Goal: Information Seeking & Learning: Learn about a topic

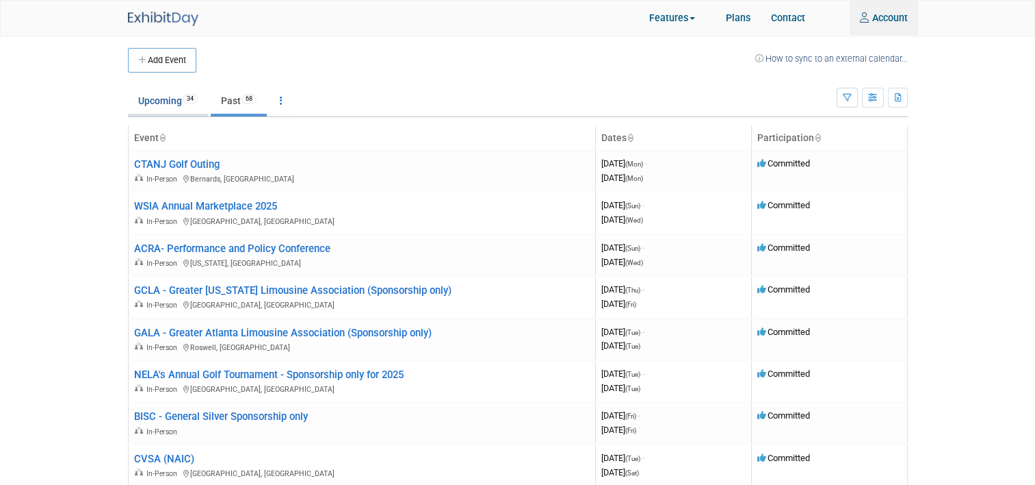
type input "jnavarro@lancerinsurance.com"
click at [138, 100] on link "Upcoming 34" at bounding box center [168, 101] width 80 height 26
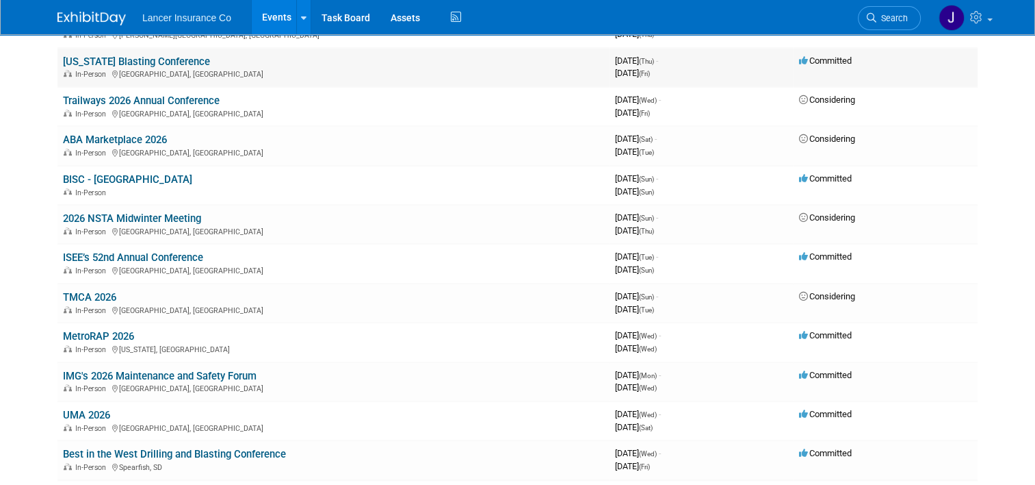
scroll to position [890, 0]
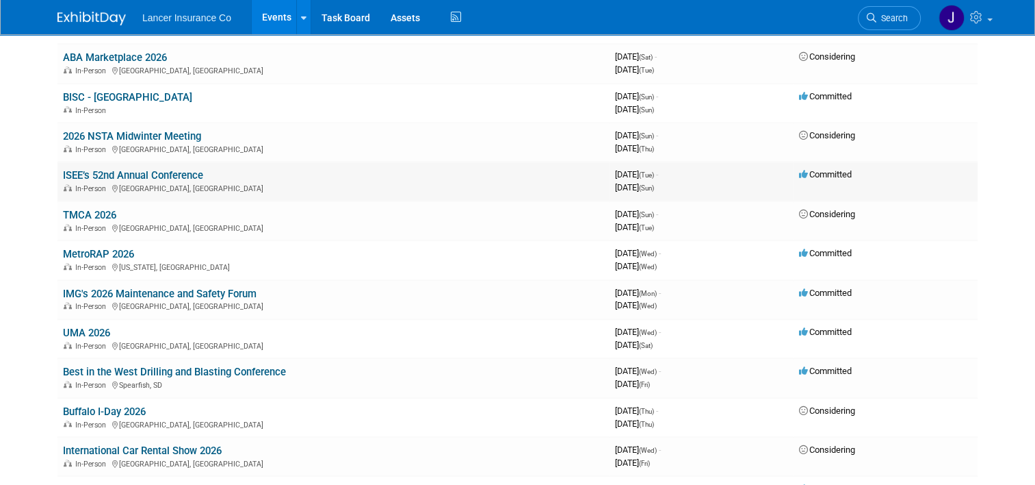
click at [107, 174] on link "ISEE’s 52nd Annual Conference" at bounding box center [133, 175] width 140 height 12
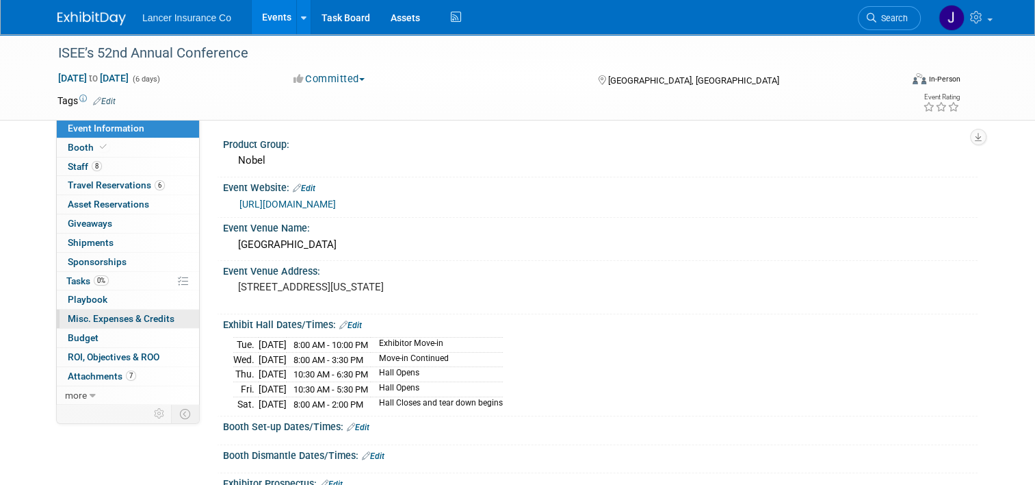
scroll to position [342, 0]
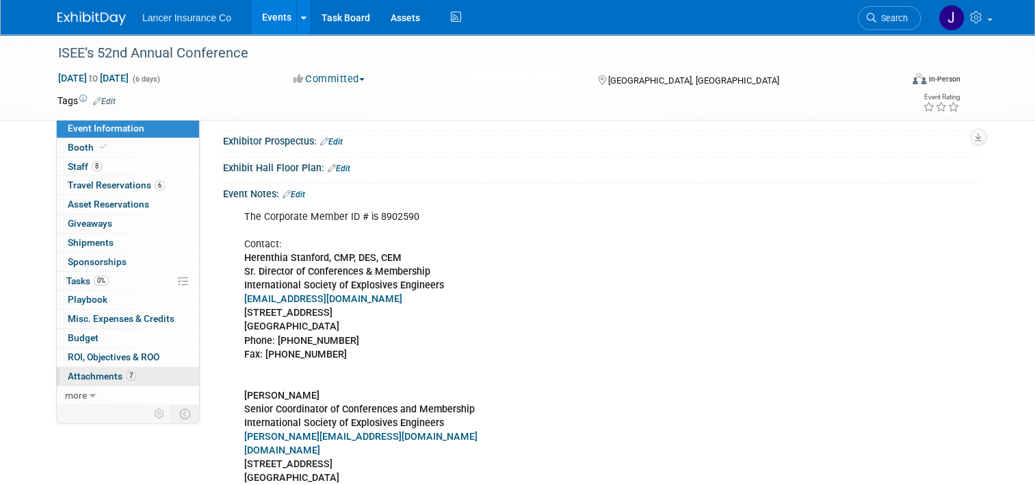
click at [90, 371] on span "Attachments 7" at bounding box center [102, 375] width 68 height 11
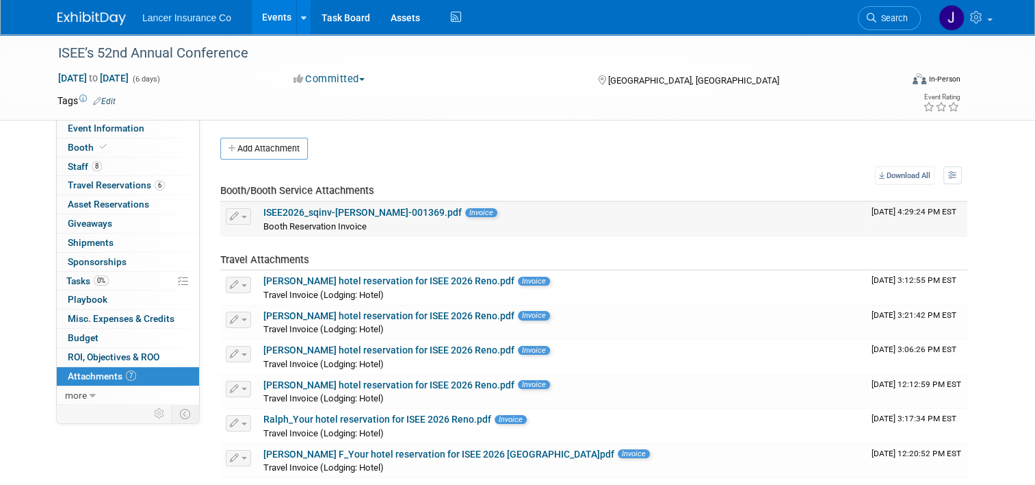
click at [382, 210] on link "ISEE2026_sqinv-Terrence-Forrest-001369.pdf" at bounding box center [362, 212] width 198 height 11
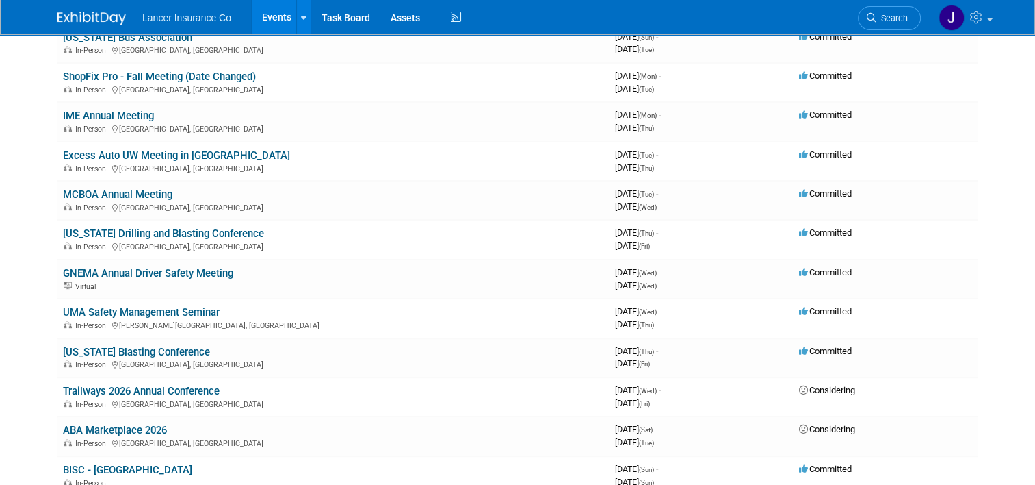
scroll to position [547, 0]
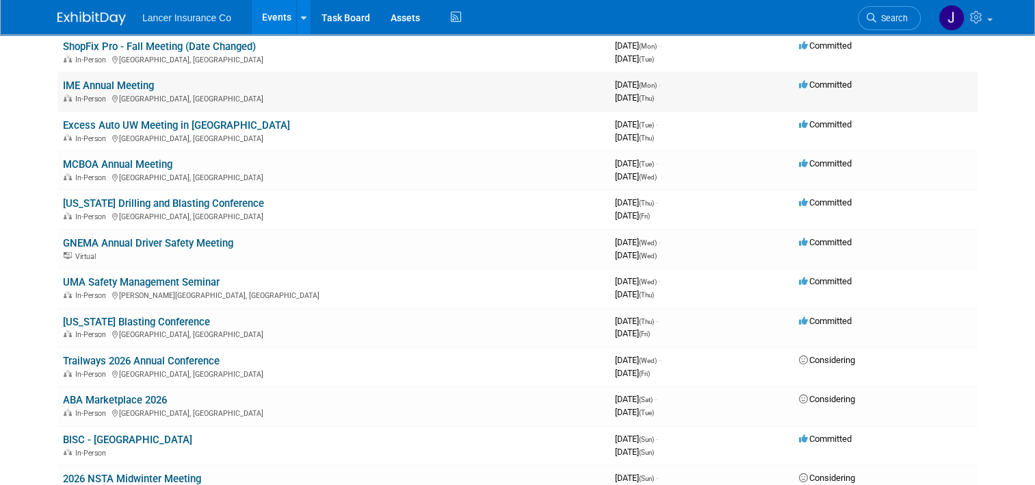
click at [88, 81] on link "IME Annual Meeting" at bounding box center [108, 85] width 91 height 12
click at [178, 316] on link "Kentucky Blasting Conference" at bounding box center [136, 321] width 147 height 12
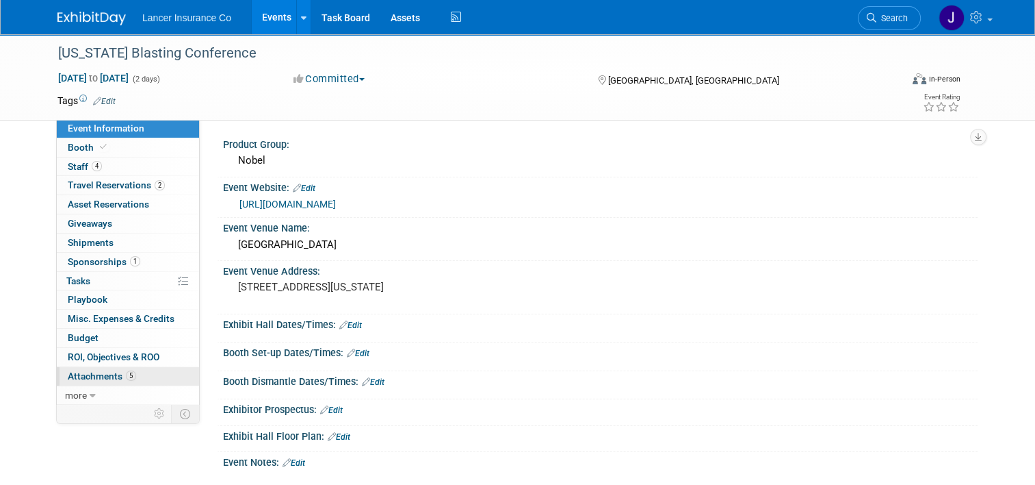
click at [104, 381] on link "5 Attachments 5" at bounding box center [128, 376] width 142 height 18
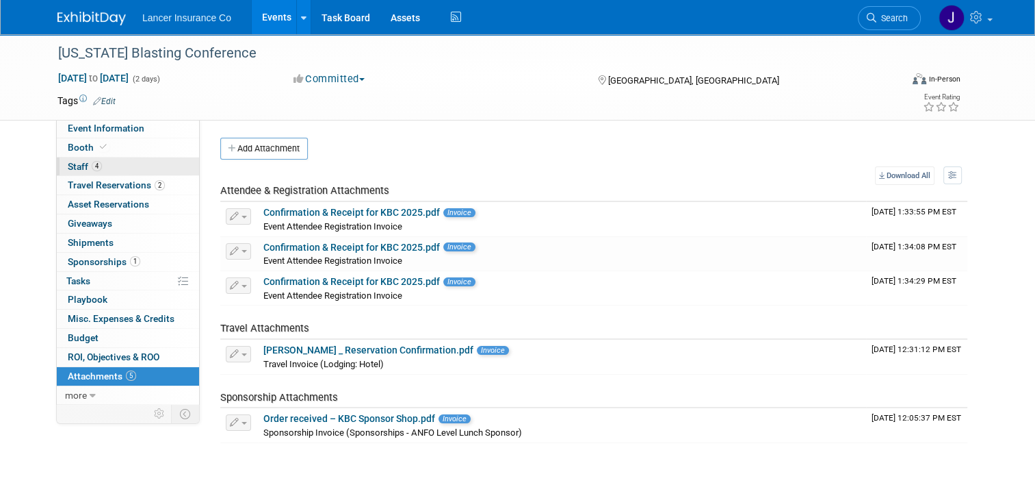
click at [70, 166] on span "Staff 4" at bounding box center [85, 166] width 34 height 11
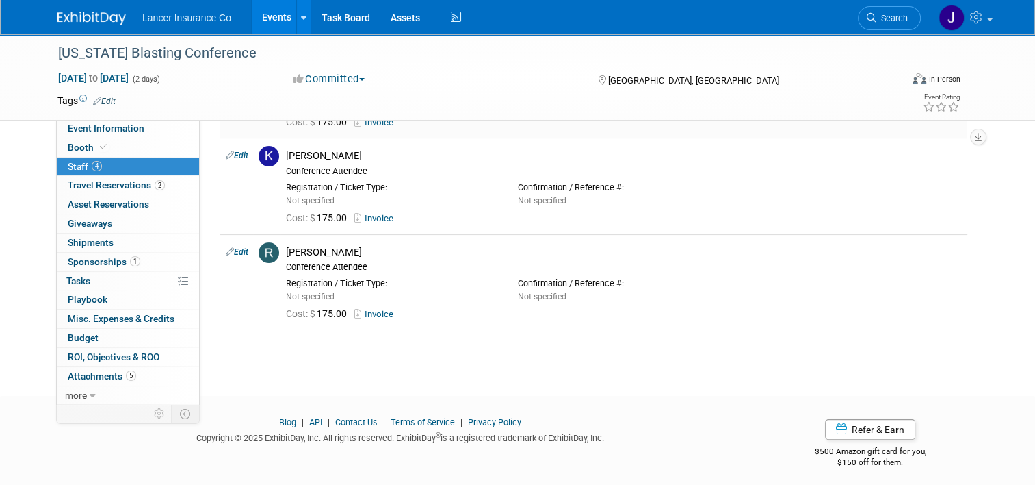
scroll to position [233, 0]
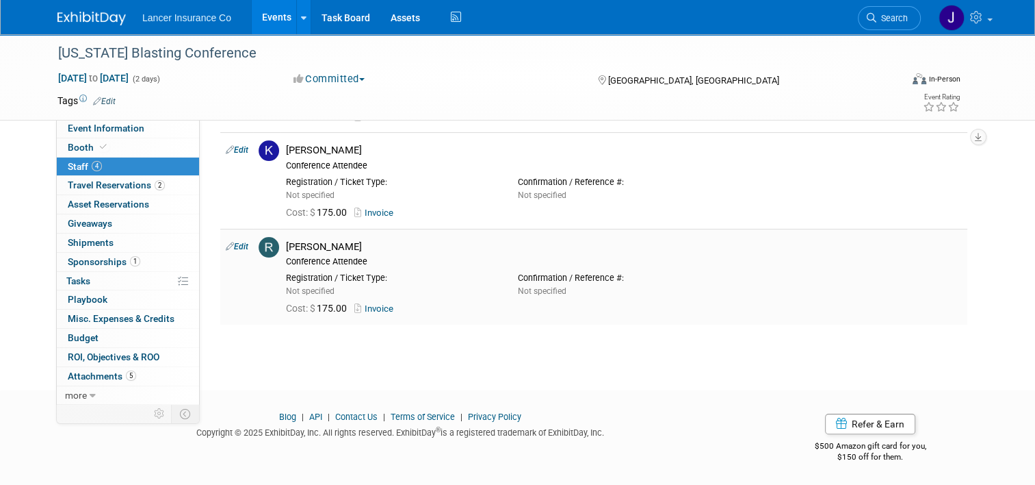
click at [376, 309] on link "Invoice" at bounding box center [376, 308] width 44 height 10
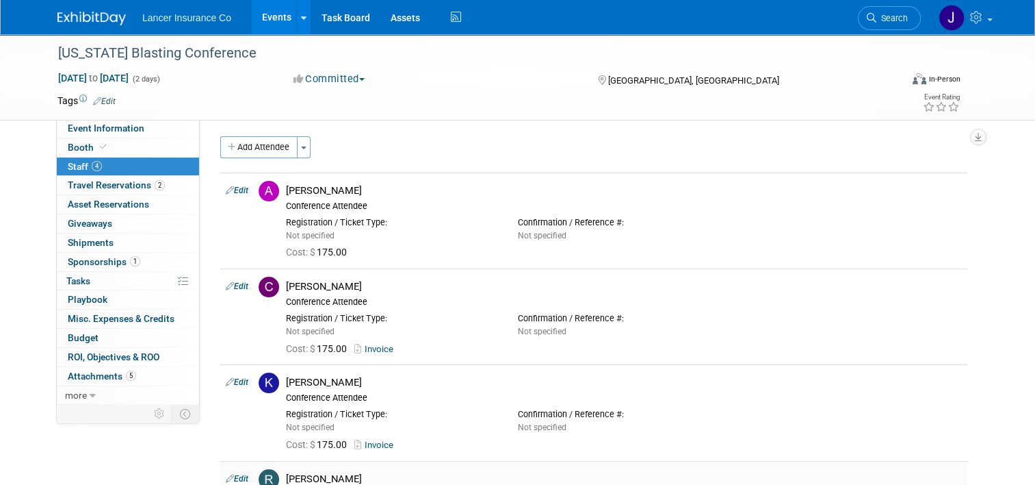
scroll to position [0, 0]
click at [414, 207] on div "Conference Attendee" at bounding box center [624, 207] width 676 height 11
click at [384, 231] on div "Not specified" at bounding box center [391, 237] width 211 height 12
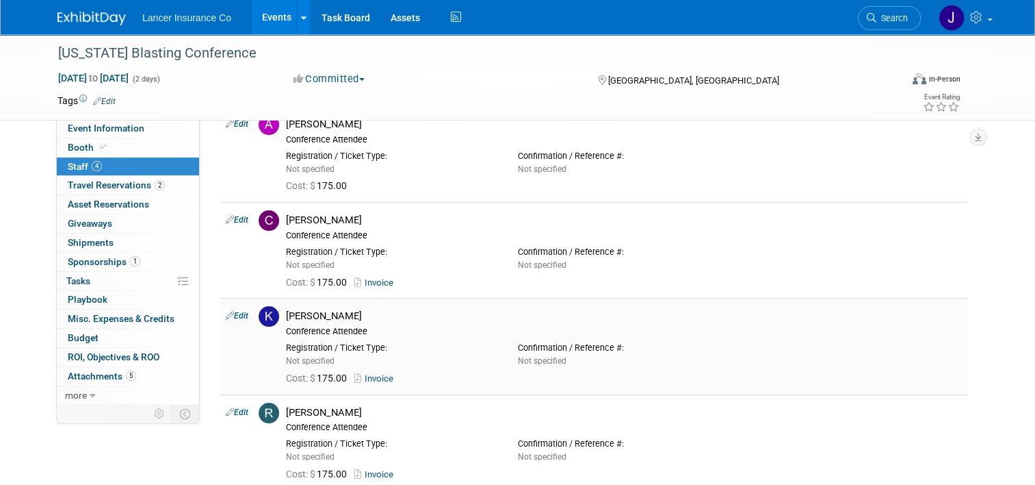
scroll to position [68, 0]
click at [368, 282] on link "Invoice" at bounding box center [376, 281] width 44 height 10
click at [367, 280] on link "Invoice" at bounding box center [376, 281] width 44 height 10
click at [99, 370] on span "Attachments 5" at bounding box center [102, 375] width 68 height 11
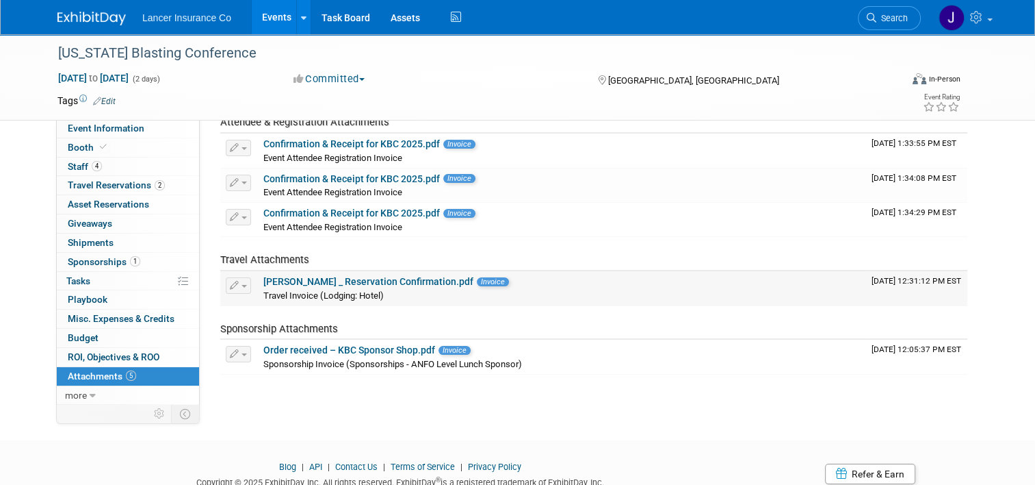
click at [404, 281] on link "Andrew Miller_Hyatt _ Reservation Confirmation.pdf" at bounding box center [368, 281] width 210 height 11
click at [352, 347] on link "Order received – KBC Sponsor Shop.pdf" at bounding box center [349, 349] width 172 height 11
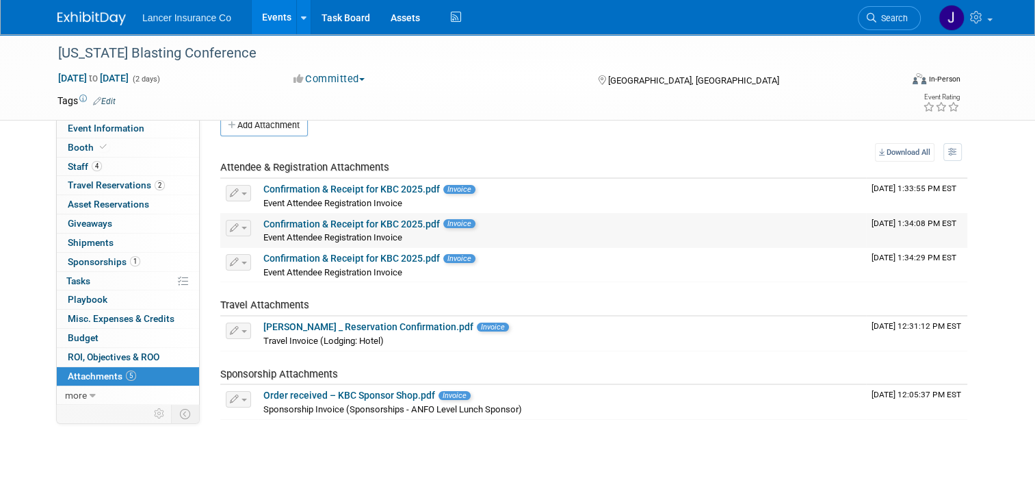
scroll to position [0, 0]
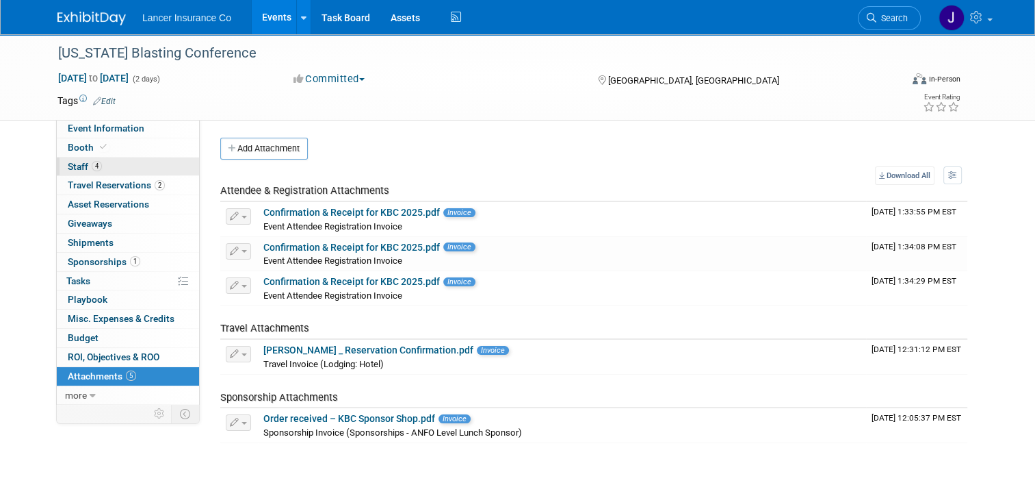
click at [77, 163] on span "Staff 4" at bounding box center [85, 166] width 34 height 11
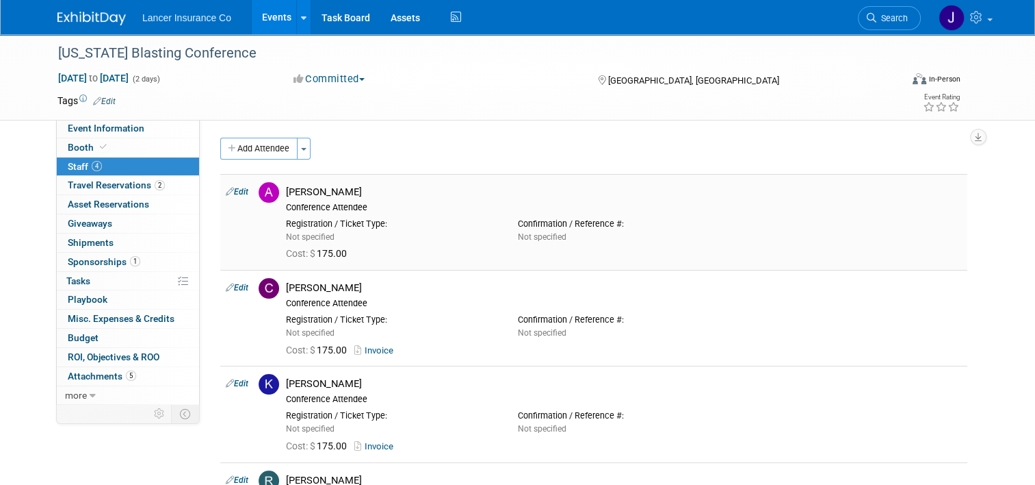
drag, startPoint x: 281, startPoint y: 186, endPoint x: 729, endPoint y: 242, distance: 451.7
click at [729, 242] on td "Andy Miller Conference Attendee Registration / Ticket Type: Not specified Not s…" at bounding box center [624, 222] width 687 height 96
copy td "Andy Miller Conference Attendee Registration / Ticket Type: Not specified Confi…"
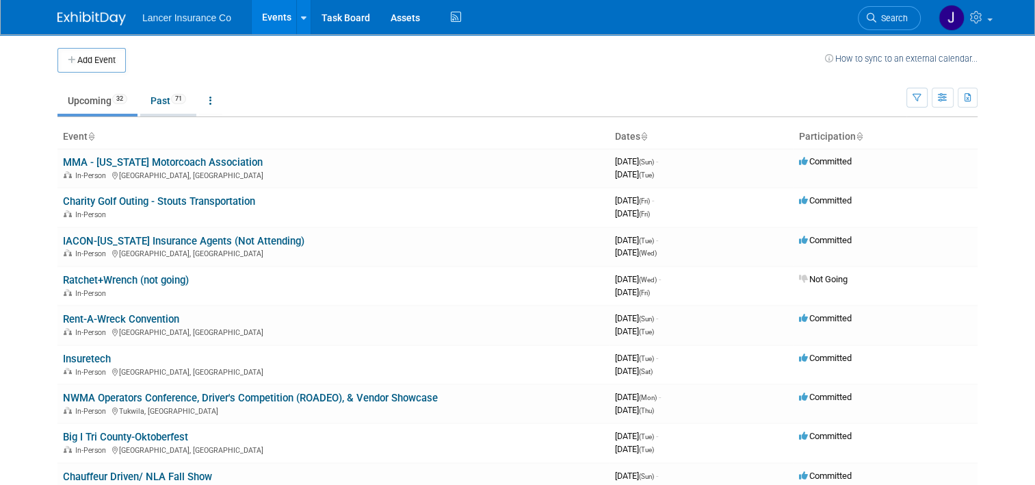
click at [151, 107] on link "Past 71" at bounding box center [168, 101] width 56 height 26
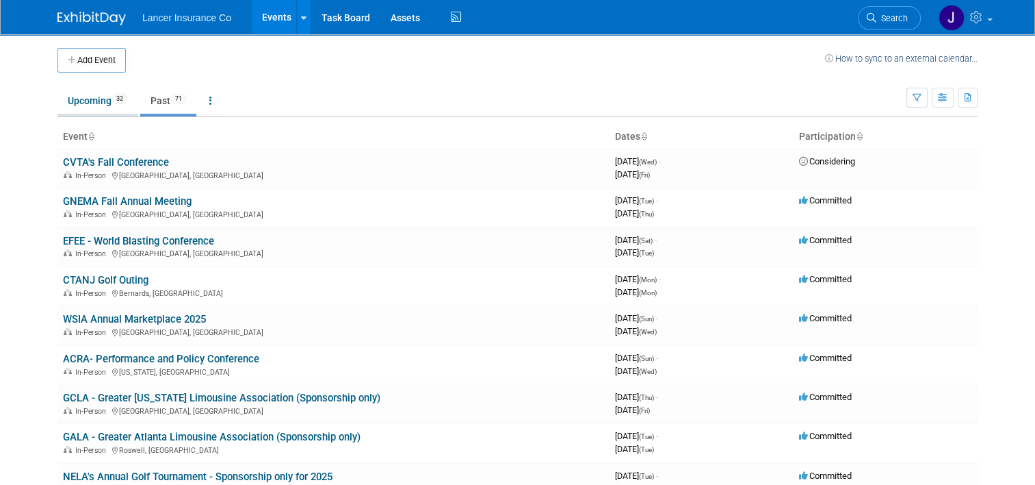
click at [73, 95] on link "Upcoming 32" at bounding box center [97, 101] width 80 height 26
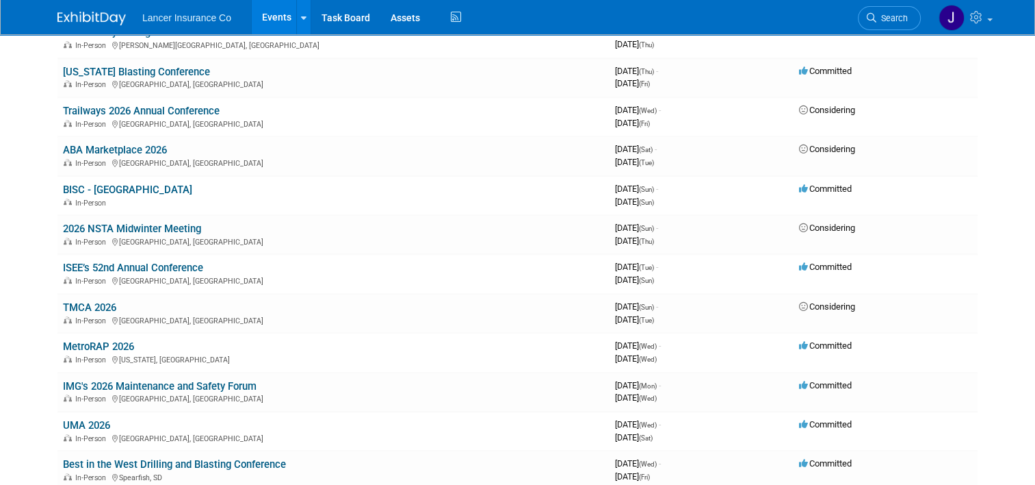
scroll to position [821, 0]
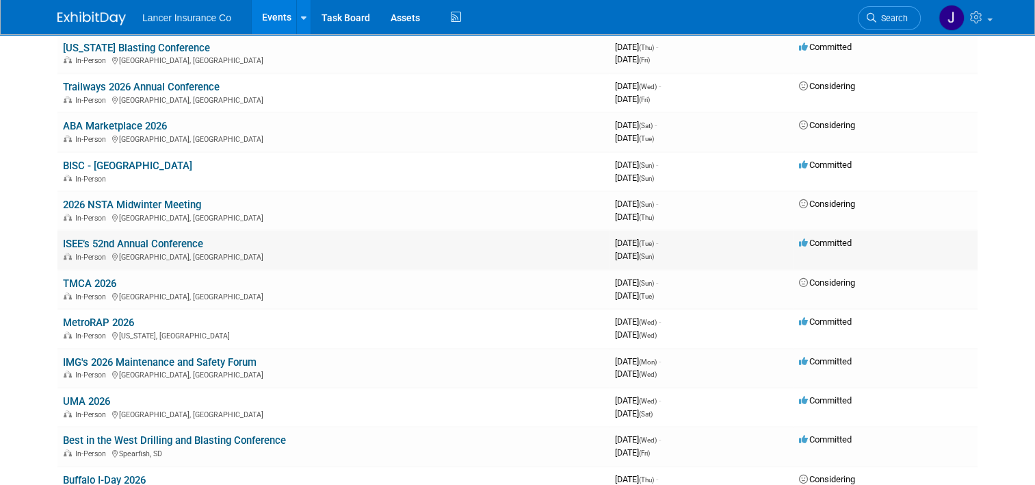
click at [139, 237] on link "ISEE’s 52nd Annual Conference" at bounding box center [133, 243] width 140 height 12
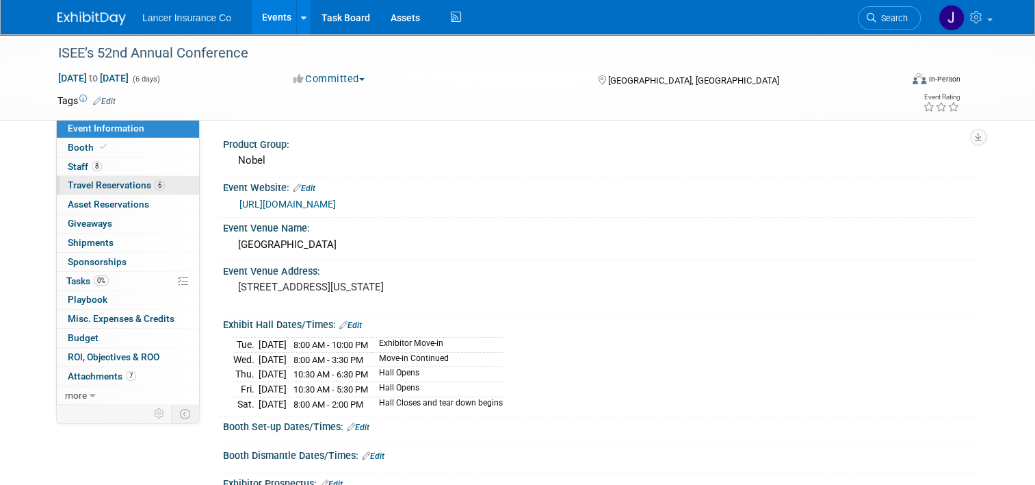
click at [94, 183] on span "Travel Reservations 6" at bounding box center [116, 184] width 97 height 11
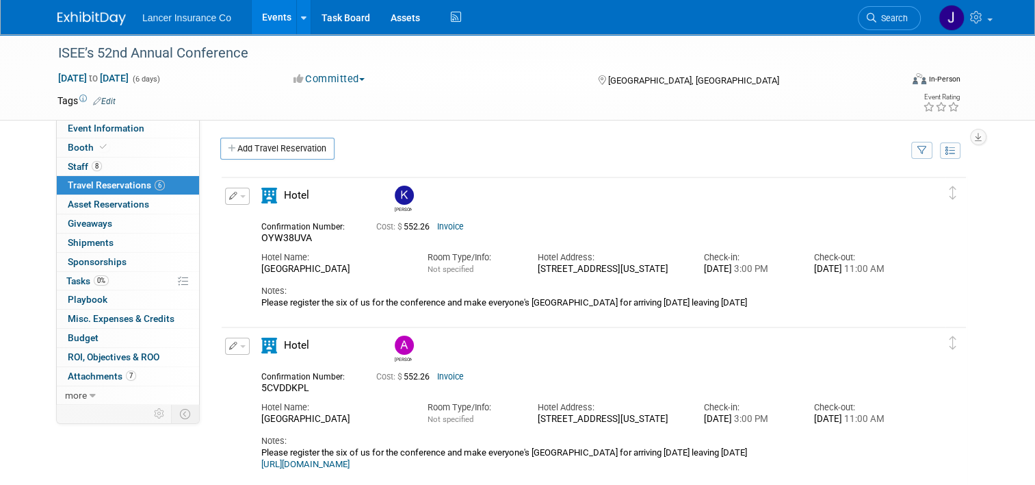
click at [452, 223] on link "Invoice" at bounding box center [450, 227] width 27 height 10
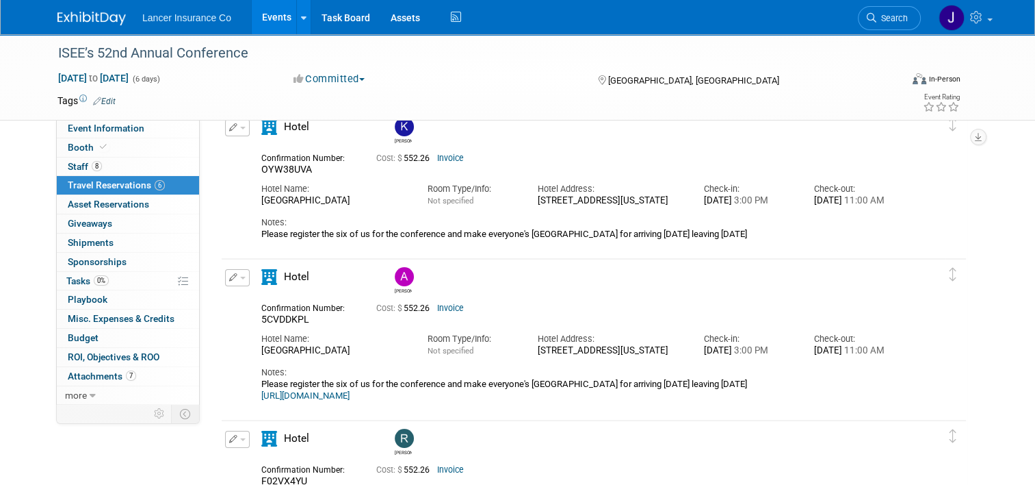
click at [441, 304] on link "Invoice" at bounding box center [450, 308] width 27 height 10
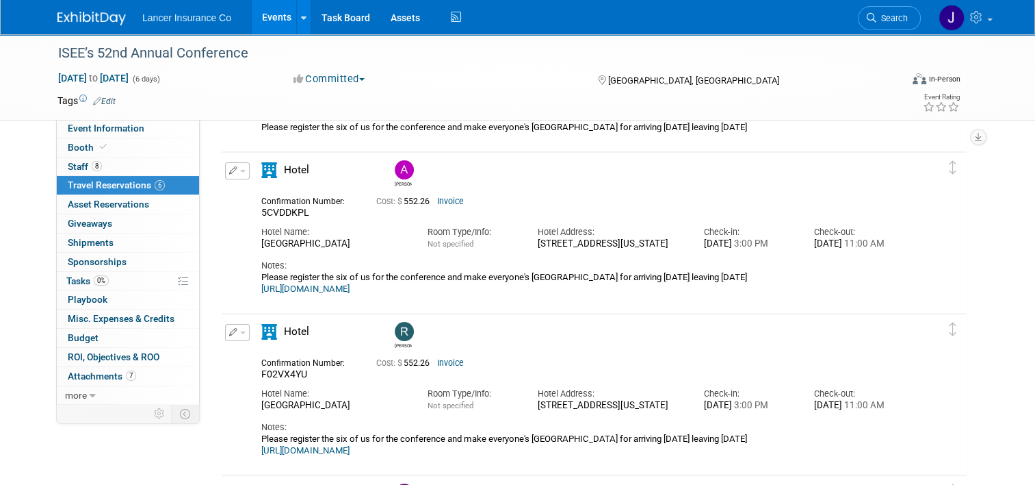
scroll to position [205, 0]
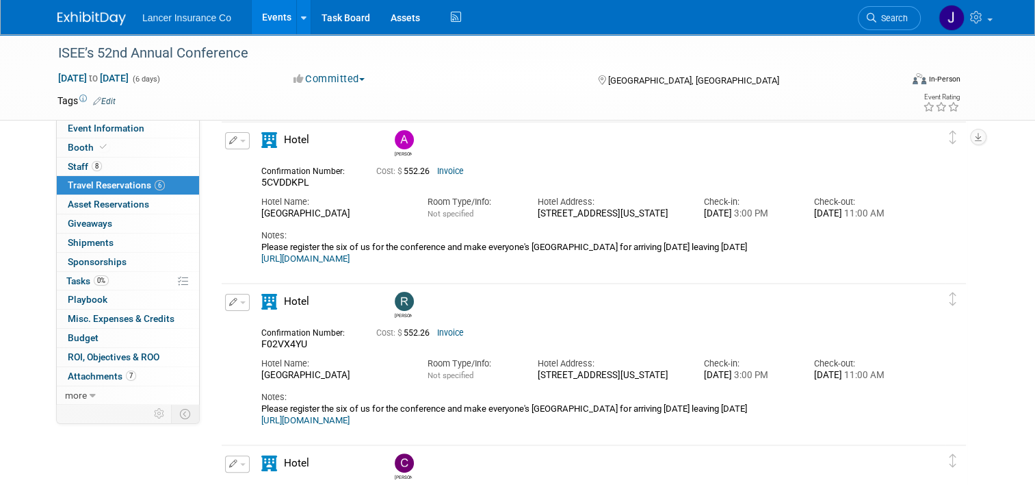
click at [441, 170] on link "Invoice" at bounding box center [450, 171] width 27 height 10
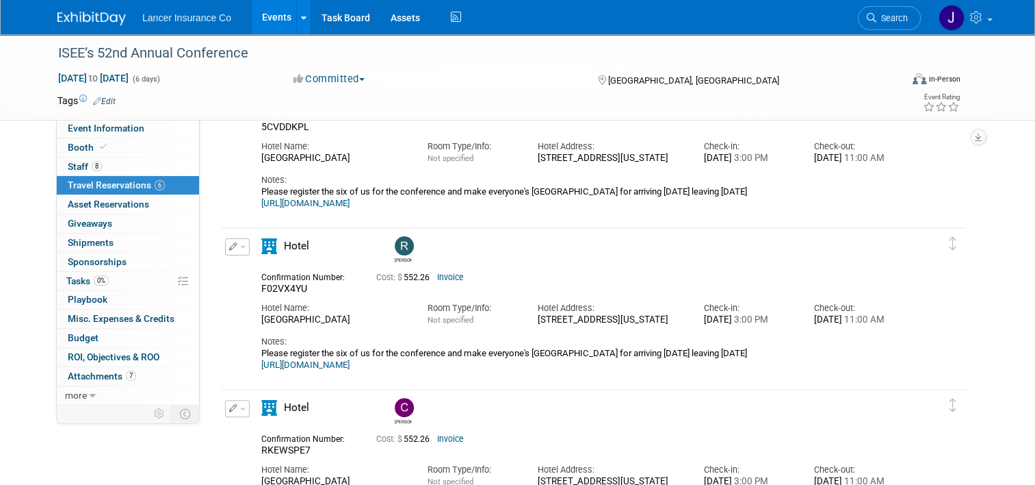
scroll to position [274, 0]
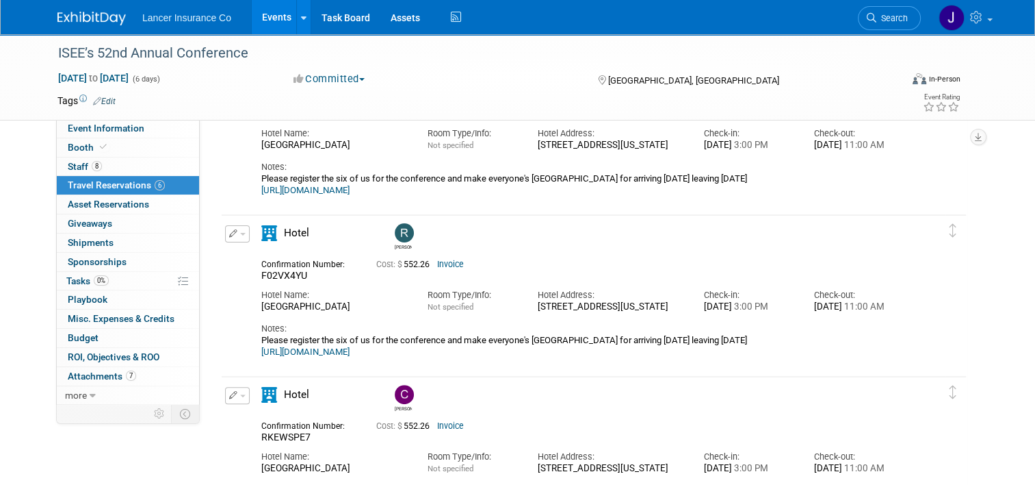
click at [452, 262] on link "Invoice" at bounding box center [450, 264] width 27 height 10
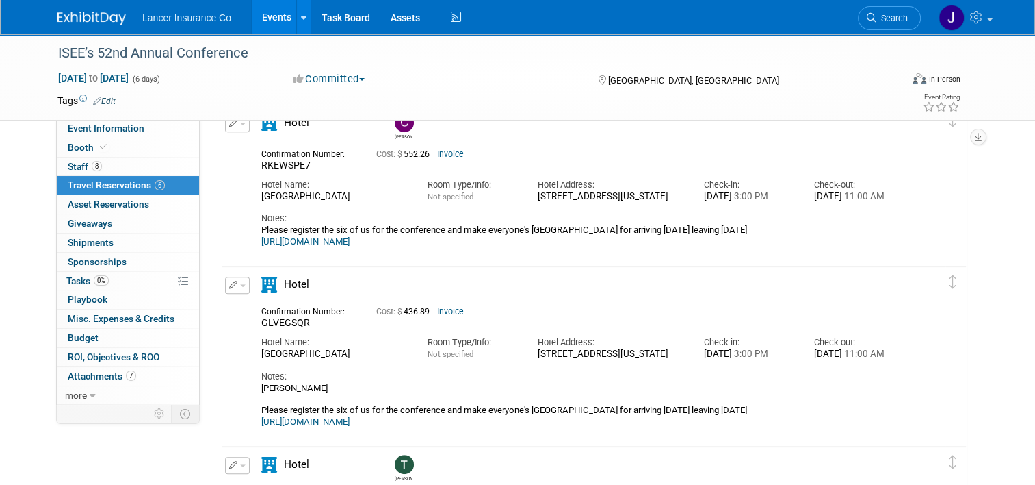
scroll to position [547, 0]
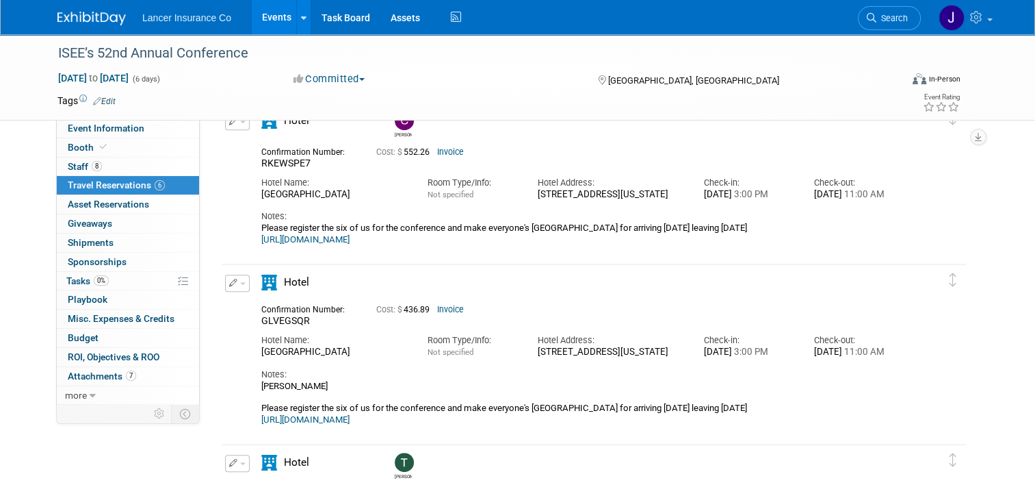
click at [449, 152] on link "Invoice" at bounding box center [450, 152] width 27 height 10
click at [441, 309] on link "Invoice" at bounding box center [450, 310] width 27 height 10
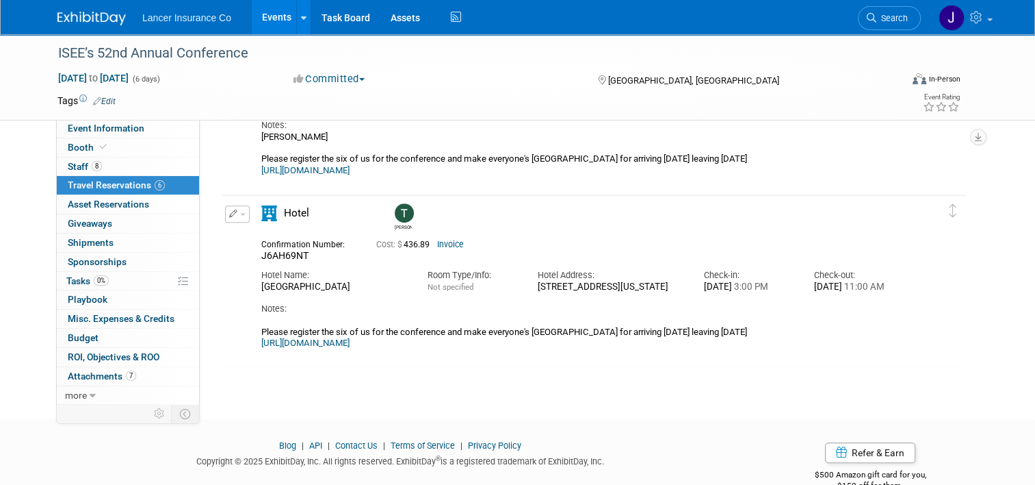
scroll to position [821, 0]
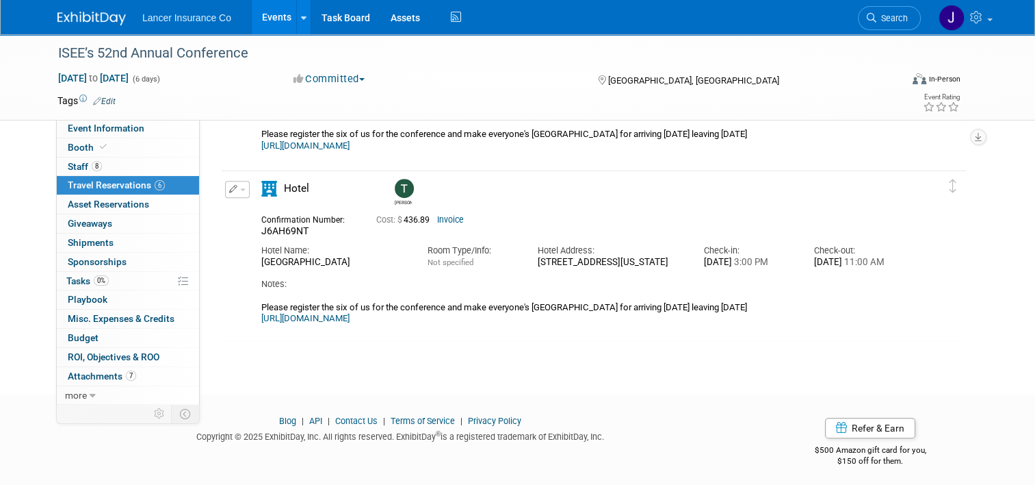
click at [448, 216] on link "Invoice" at bounding box center [450, 220] width 27 height 10
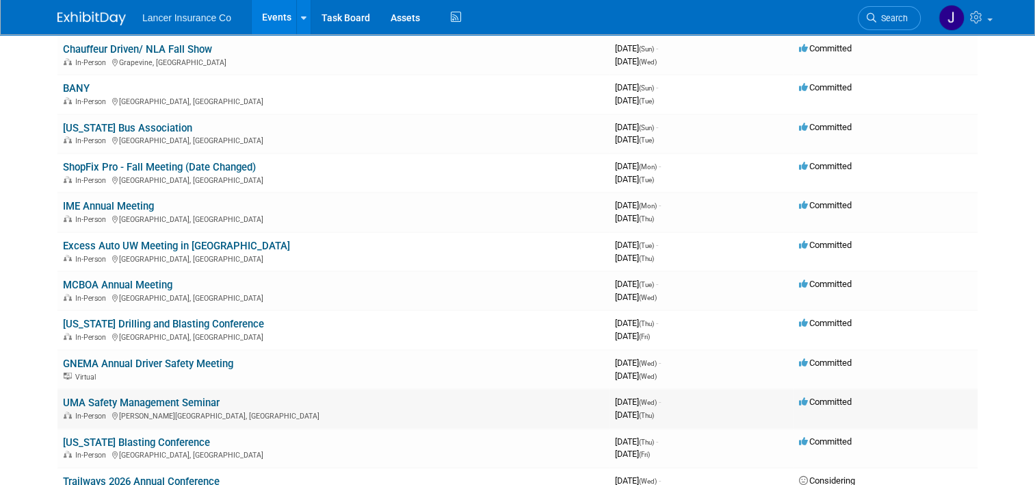
scroll to position [547, 0]
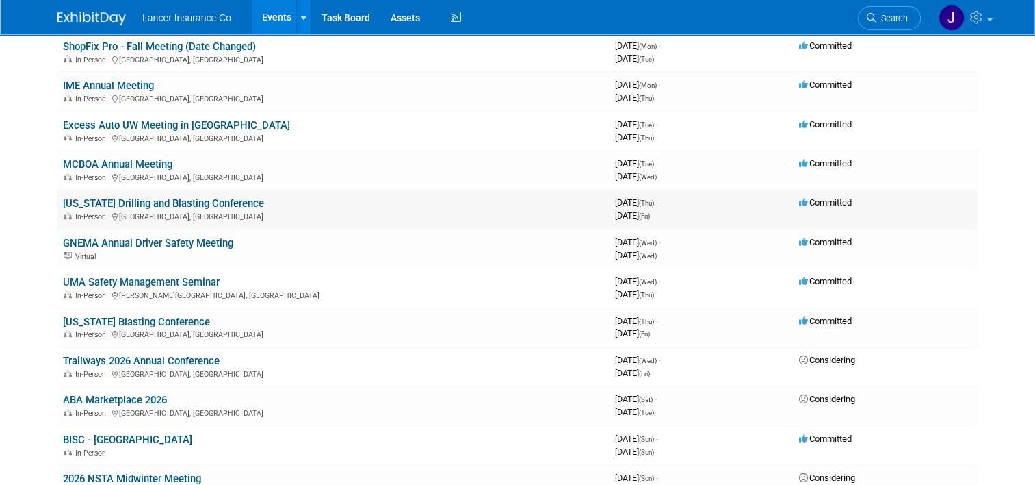
click at [128, 201] on link "[US_STATE] Drilling and Blasting Conference" at bounding box center [163, 203] width 201 height 12
click at [164, 318] on link "[US_STATE] Blasting Conference" at bounding box center [136, 321] width 147 height 12
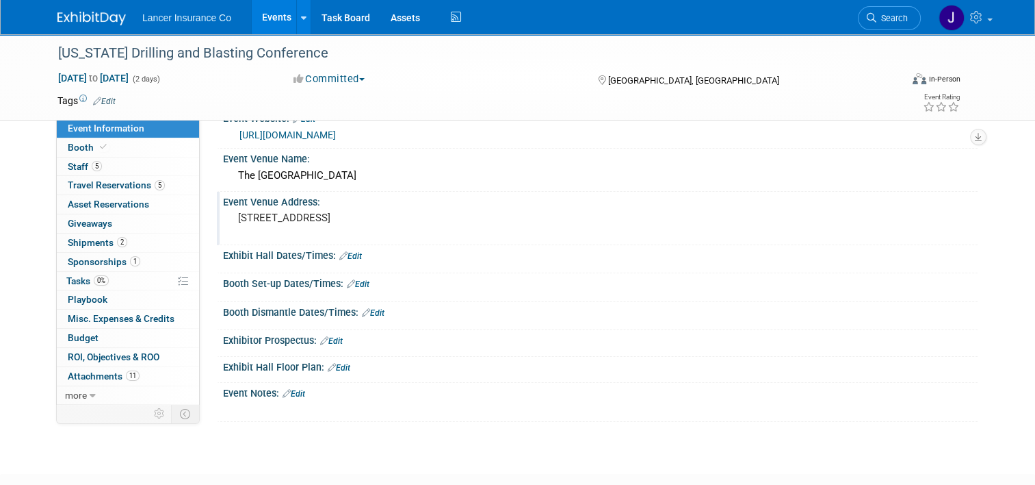
scroll to position [14, 0]
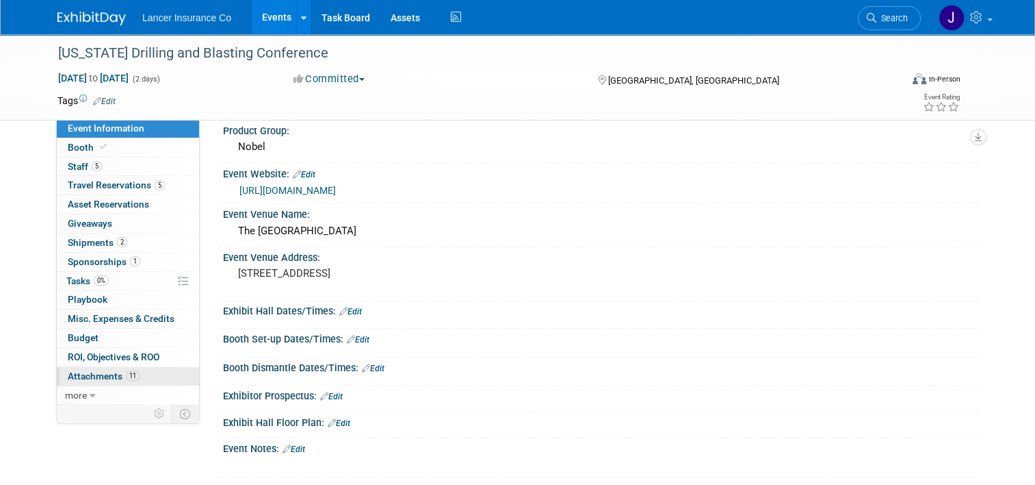
click at [82, 380] on link "11 Attachments 11" at bounding box center [128, 376] width 142 height 18
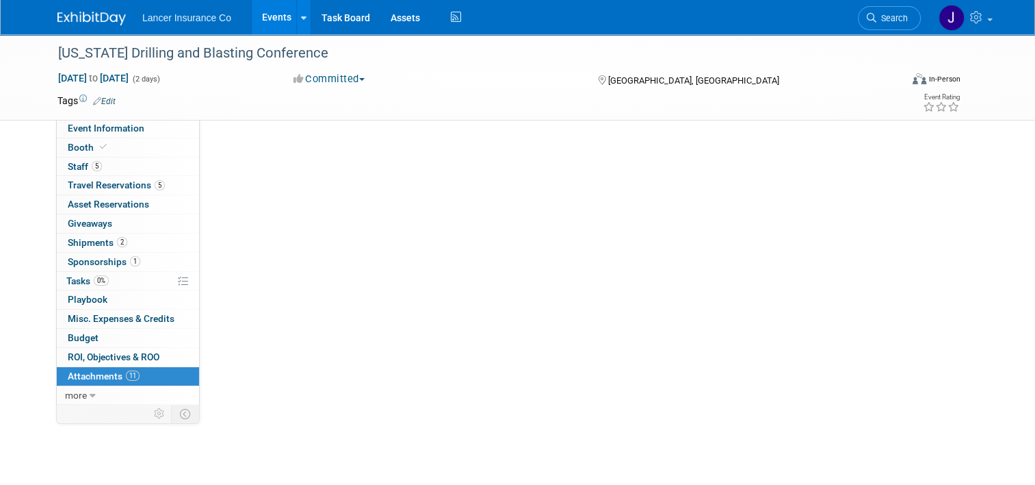
scroll to position [0, 0]
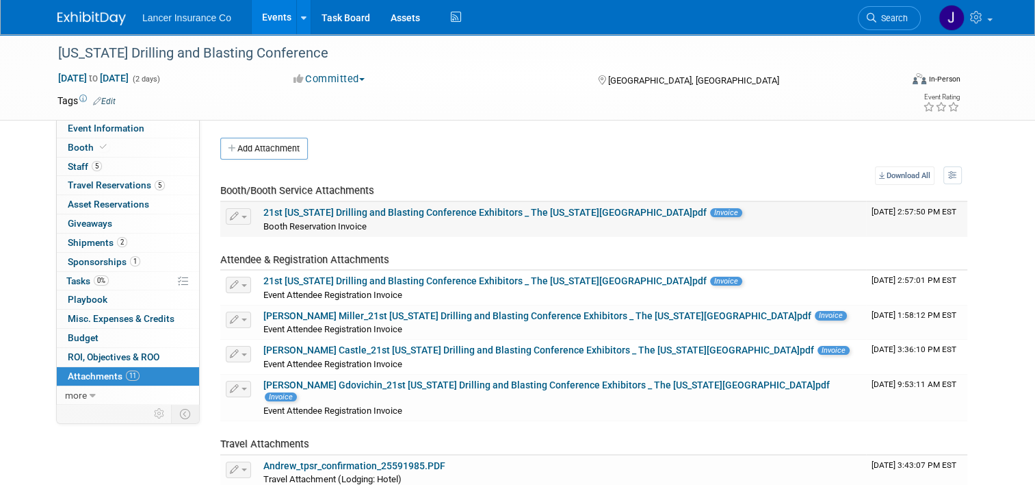
click at [359, 214] on link "21st Pennsylvania Drilling and Blasting Conference Exhibitors _ The Pennsylvani…" at bounding box center [484, 212] width 443 height 11
click at [443, 280] on link "21st Pennsylvania Drilling and Blasting Conference Exhibitors _ The Pennsylvani…" at bounding box center [484, 280] width 443 height 11
click at [82, 163] on span "Staff 5" at bounding box center [85, 166] width 34 height 11
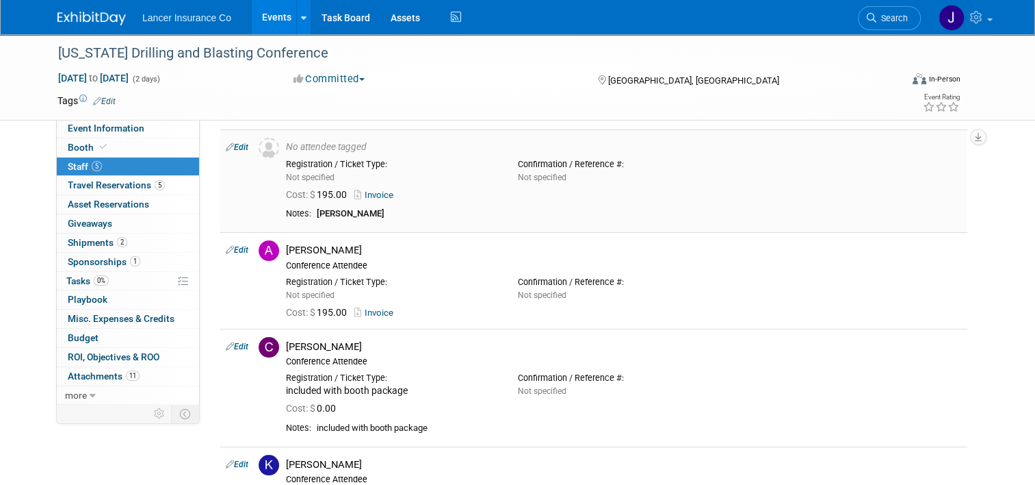
scroll to position [68, 0]
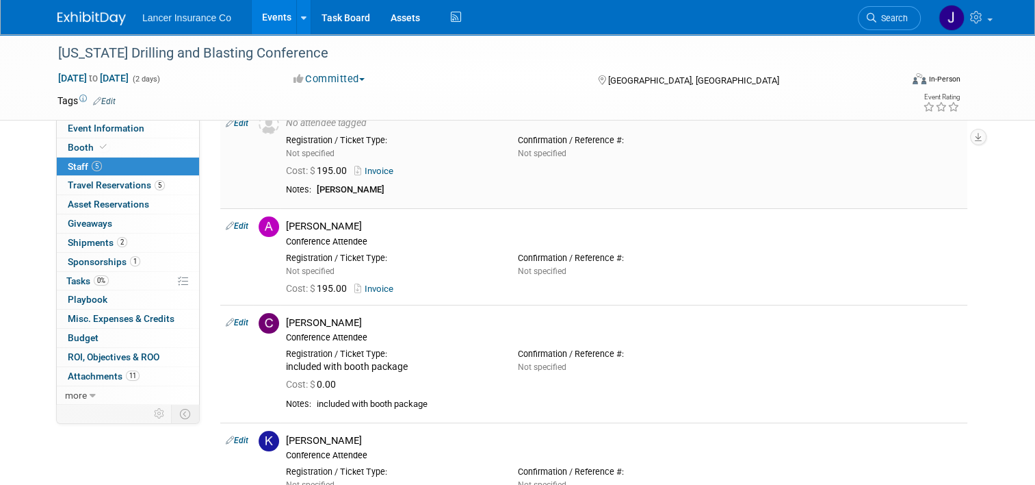
click at [373, 168] on link "Invoice" at bounding box center [376, 171] width 44 height 10
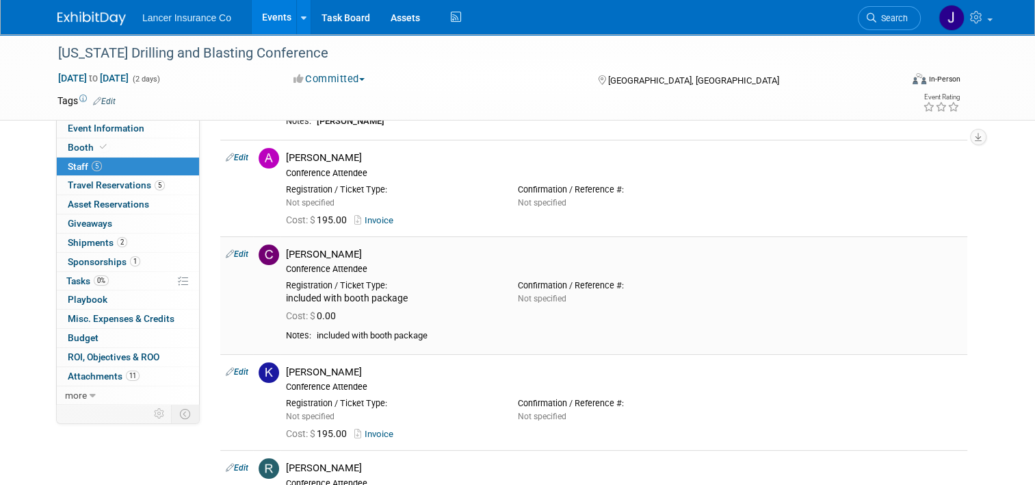
scroll to position [0, 0]
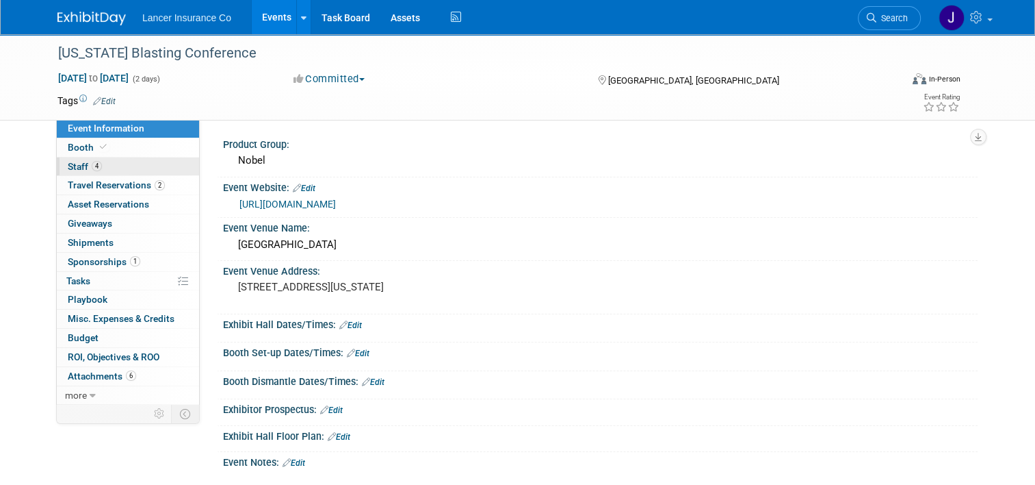
click at [92, 163] on span "4" at bounding box center [97, 166] width 10 height 10
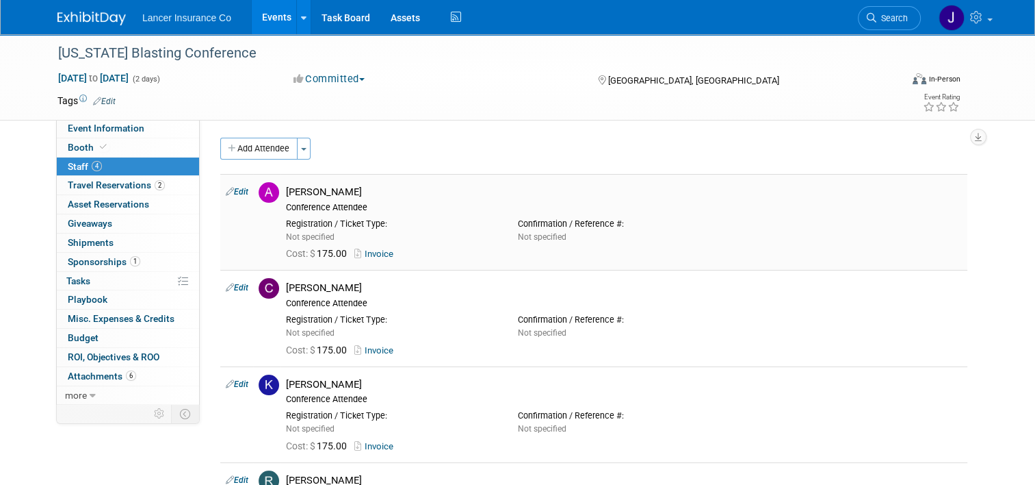
click at [375, 253] on link "Invoice" at bounding box center [376, 253] width 44 height 10
click at [721, 180] on td "Andy Miller Conference Attendee Registration / Ticket Type: Not specified Not s…" at bounding box center [624, 222] width 687 height 96
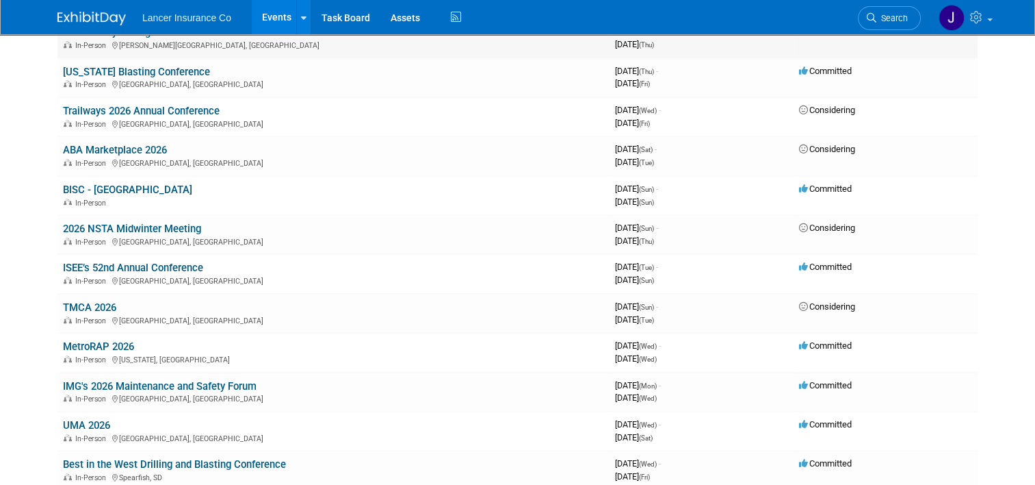
scroll to position [821, 0]
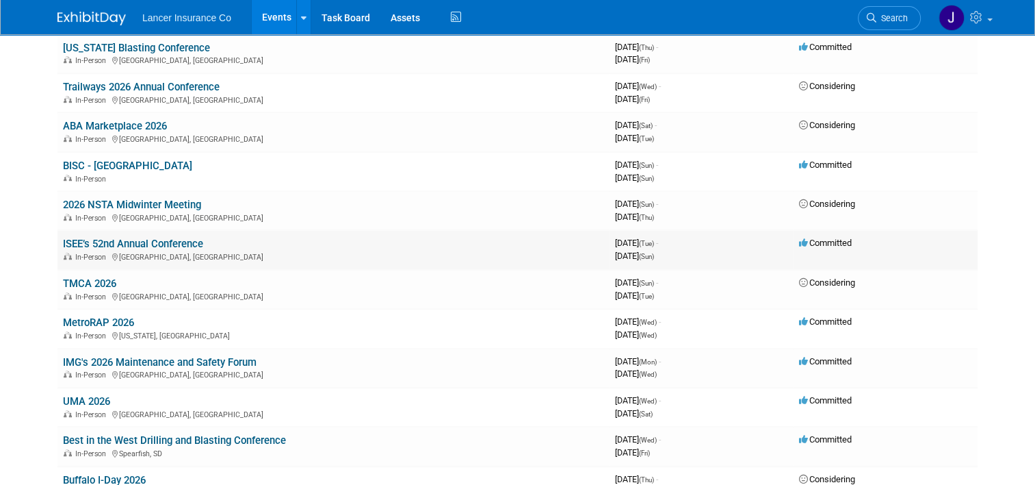
click at [145, 239] on link "ISEE’s 52nd Annual Conference" at bounding box center [133, 243] width 140 height 12
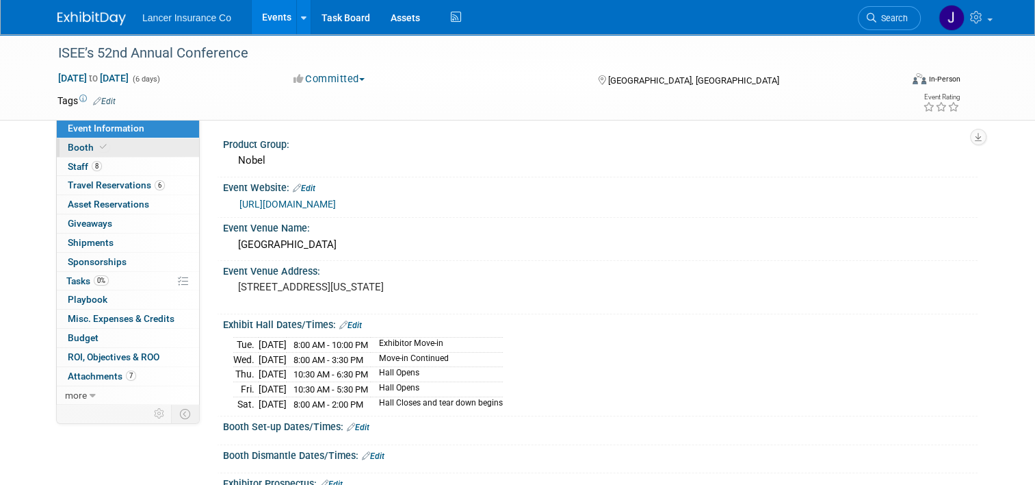
click at [88, 151] on span "Booth" at bounding box center [89, 147] width 42 height 11
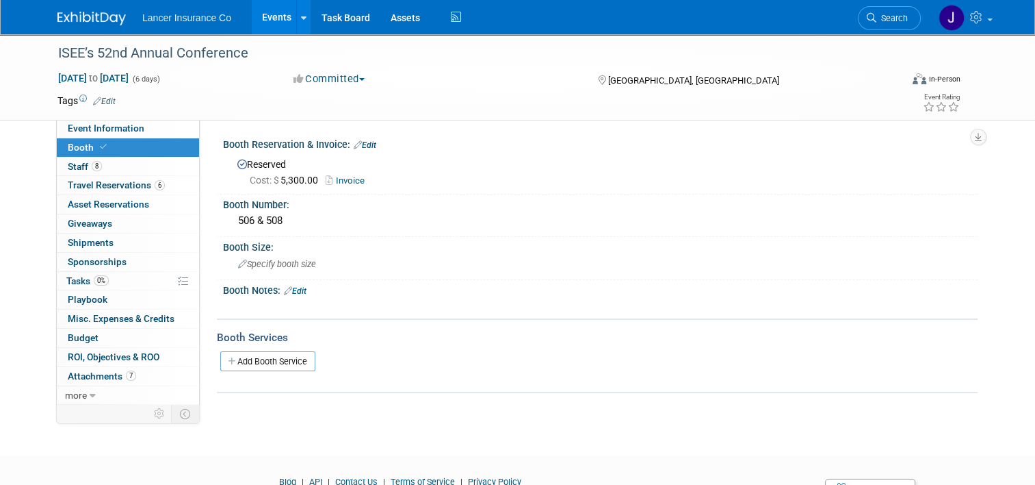
click at [348, 175] on link "Invoice" at bounding box center [349, 180] width 46 height 10
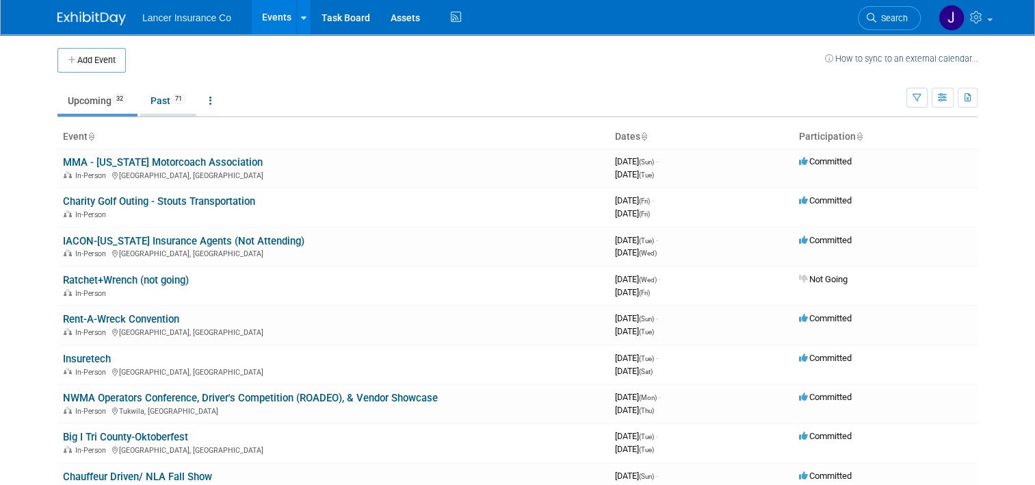
click at [162, 102] on link "Past 71" at bounding box center [168, 101] width 56 height 26
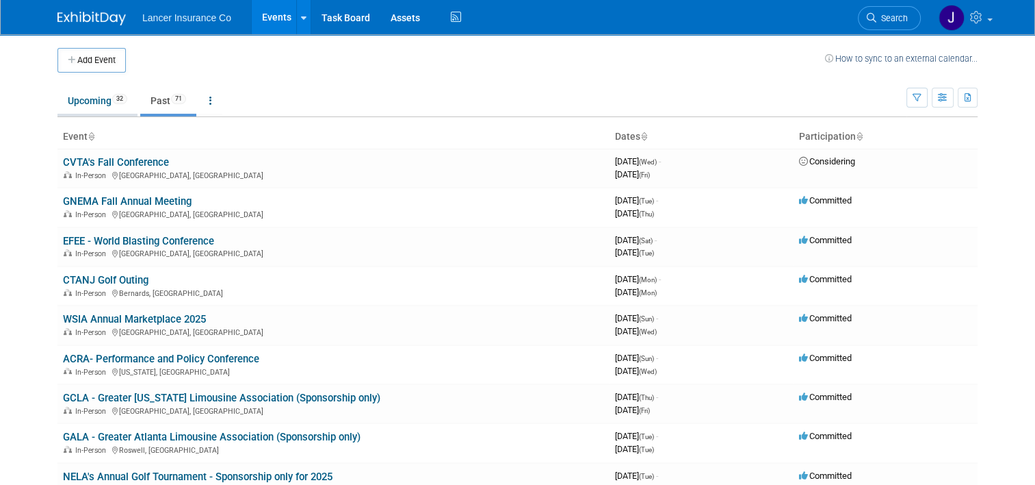
click at [94, 105] on link "Upcoming 32" at bounding box center [97, 101] width 80 height 26
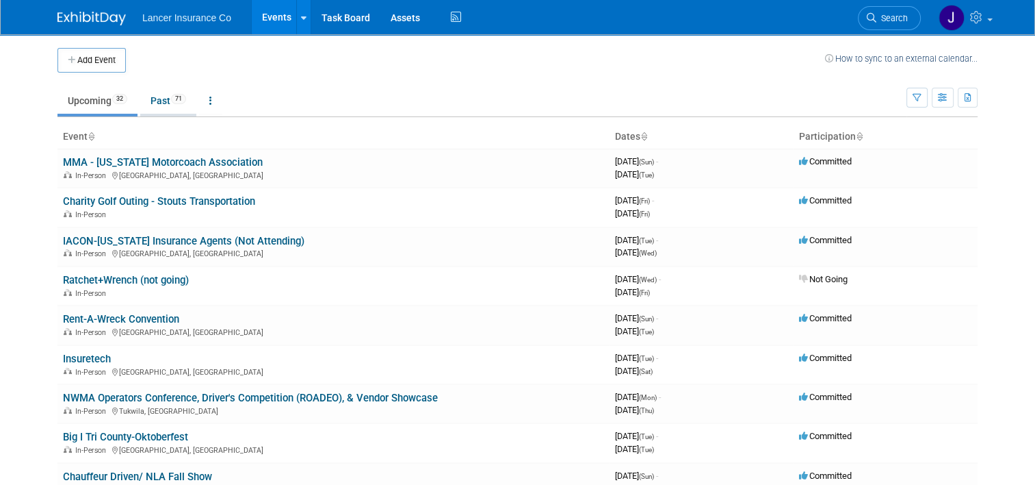
click at [155, 102] on link "Past 71" at bounding box center [168, 101] width 56 height 26
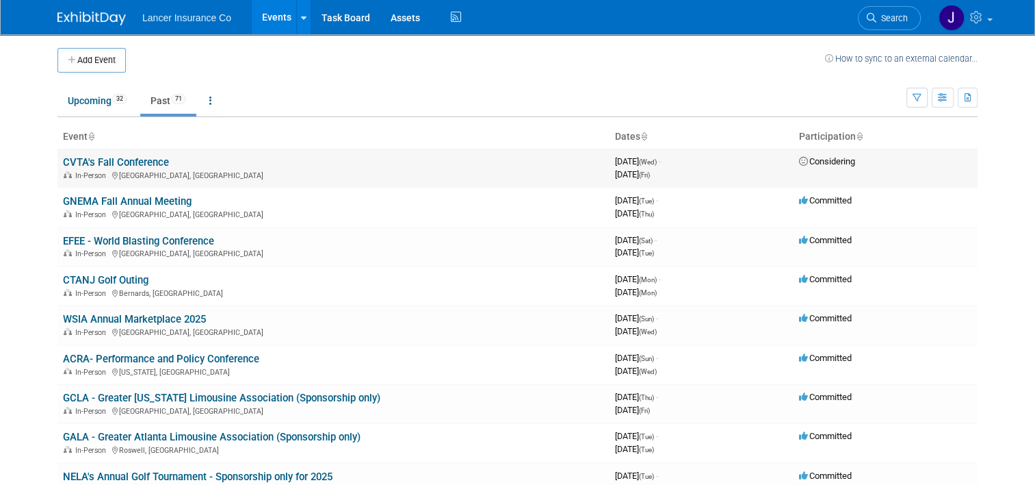
click at [134, 159] on link "CVTA's Fall Conference" at bounding box center [116, 162] width 106 height 12
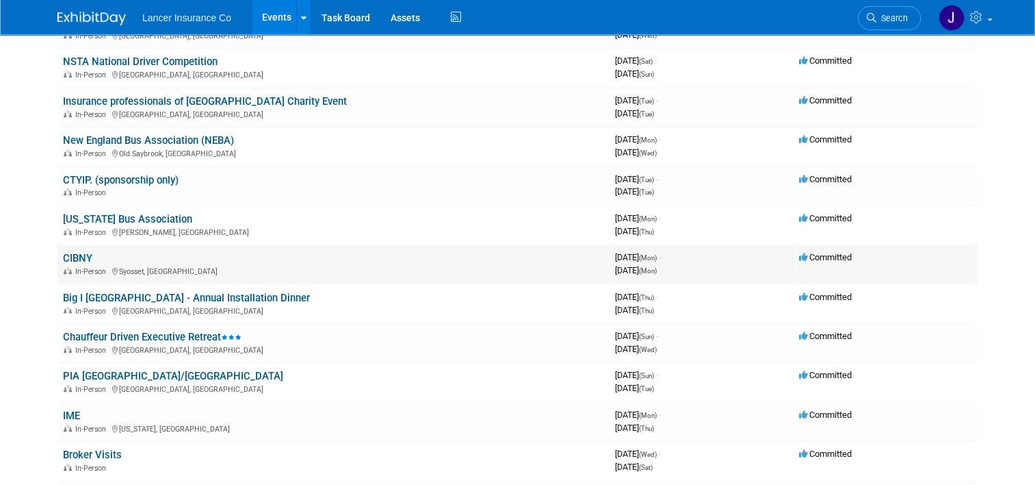
scroll to position [1026, 0]
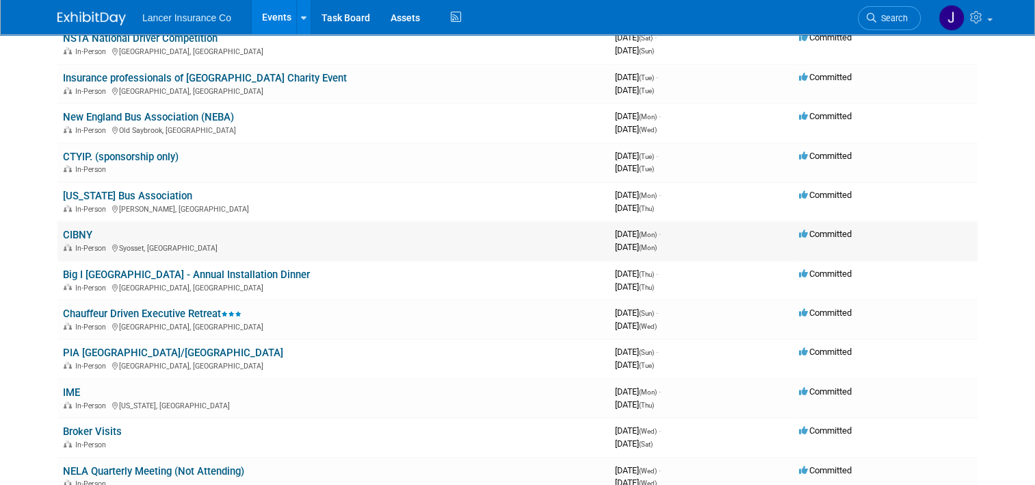
click at [77, 229] on link "CIBNY" at bounding box center [77, 235] width 29 height 12
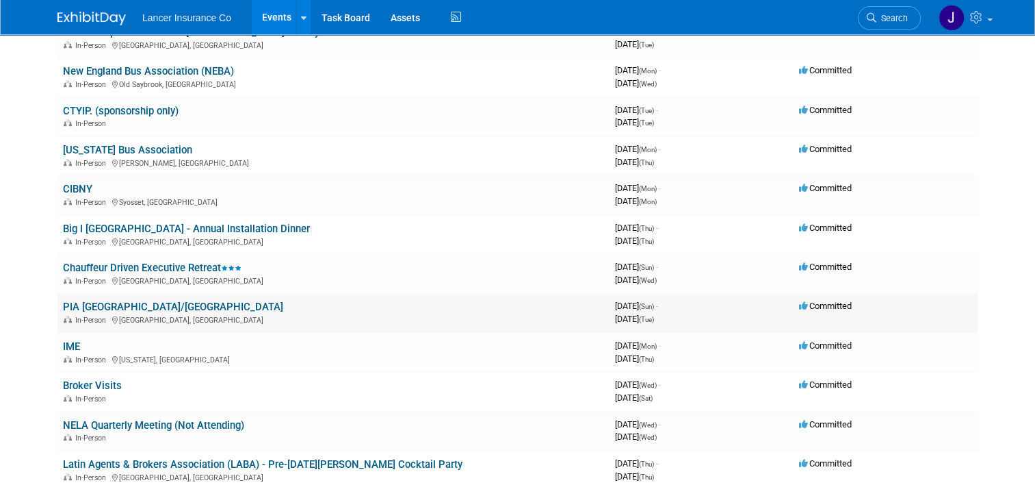
scroll to position [1095, 0]
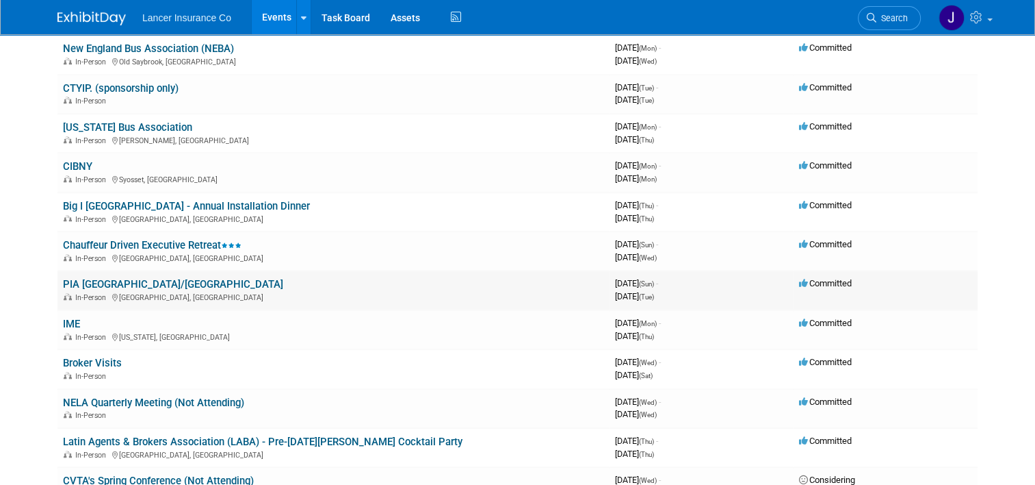
click at [88, 278] on link "PIA NJ/NY" at bounding box center [173, 284] width 220 height 12
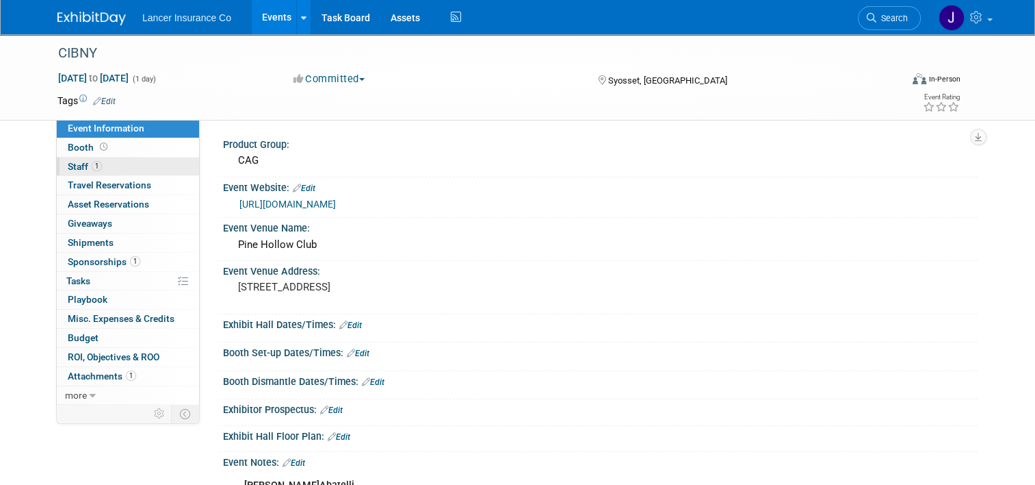
click at [68, 166] on span "Staff 1" at bounding box center [85, 166] width 34 height 11
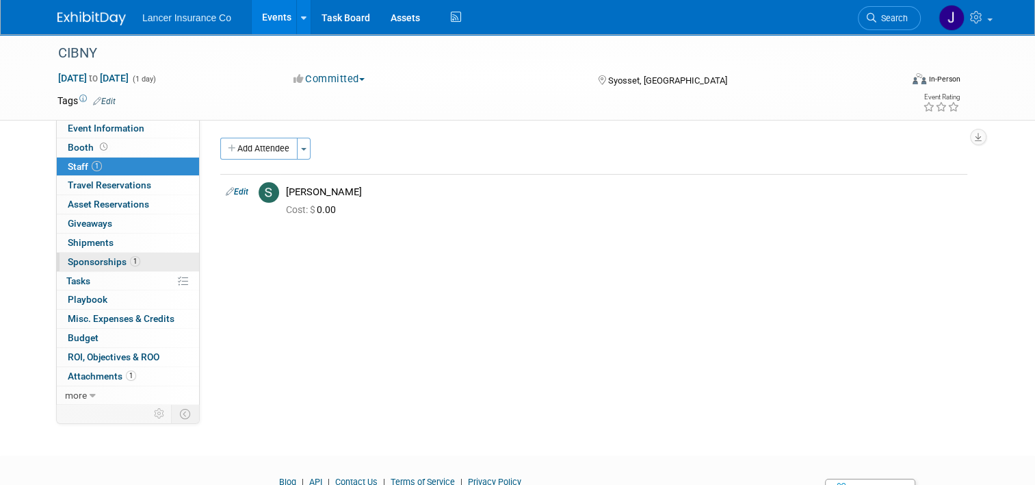
click at [90, 259] on span "Sponsorships 1" at bounding box center [104, 261] width 73 height 11
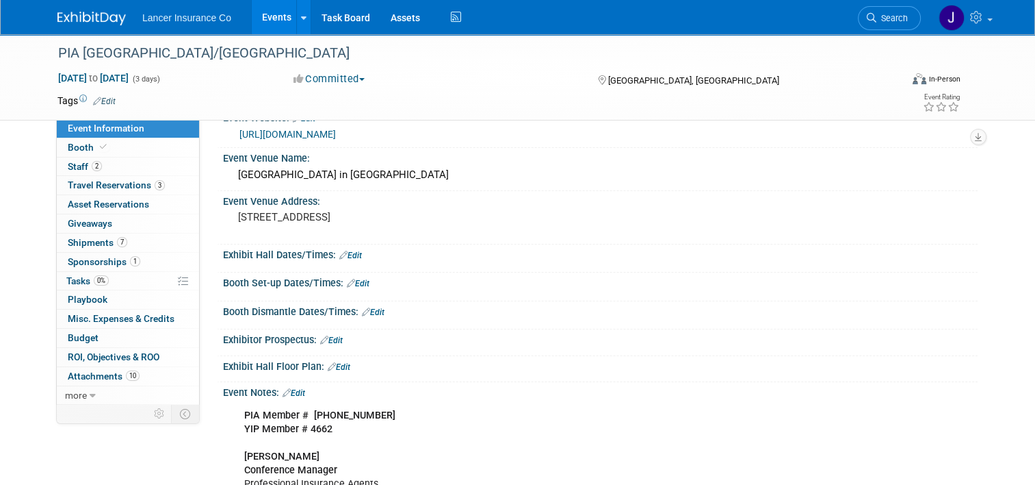
scroll to position [68, 0]
click at [93, 257] on span "Sponsorships 1" at bounding box center [104, 261] width 73 height 11
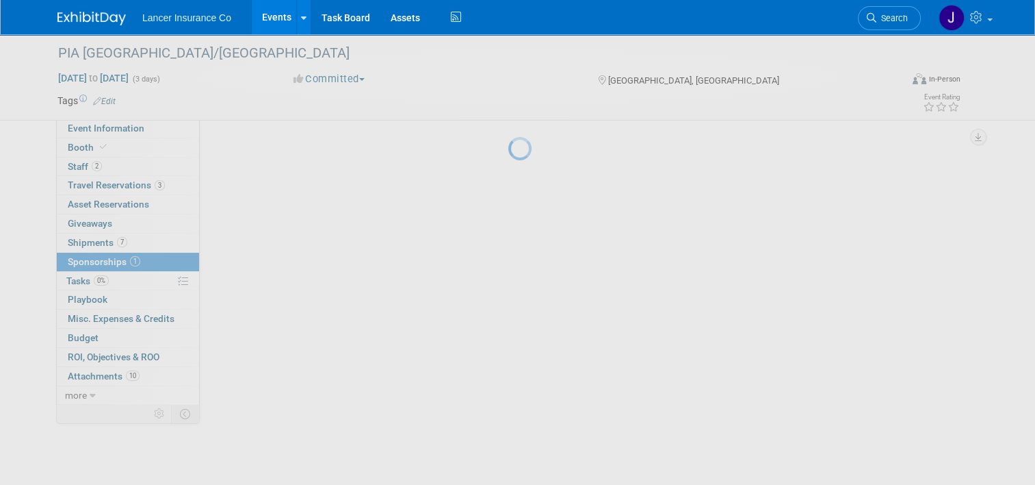
scroll to position [0, 0]
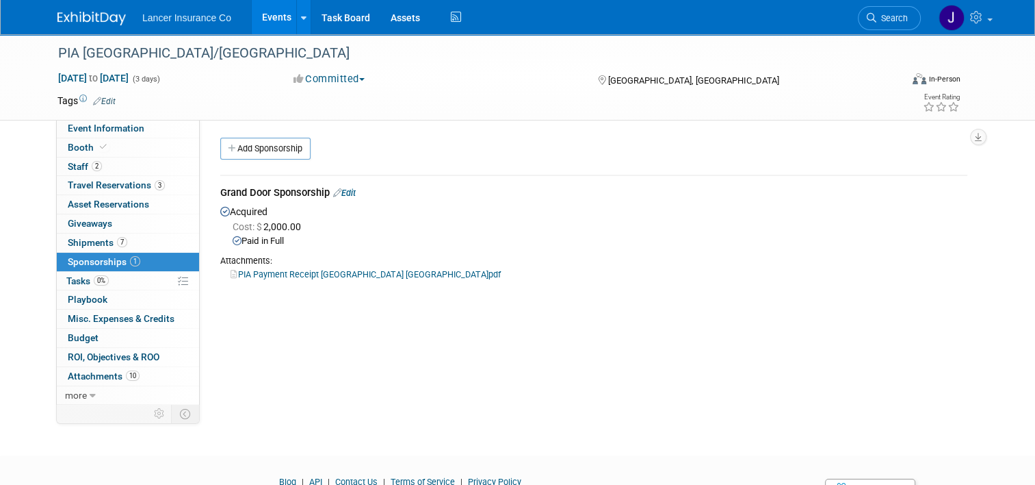
click at [296, 273] on link "PIA Payment Receipt [GEOGRAPHIC_DATA] [GEOGRAPHIC_DATA]pdf" at bounding box center [366, 274] width 270 height 10
click at [95, 372] on span "Attachments 10" at bounding box center [104, 375] width 72 height 11
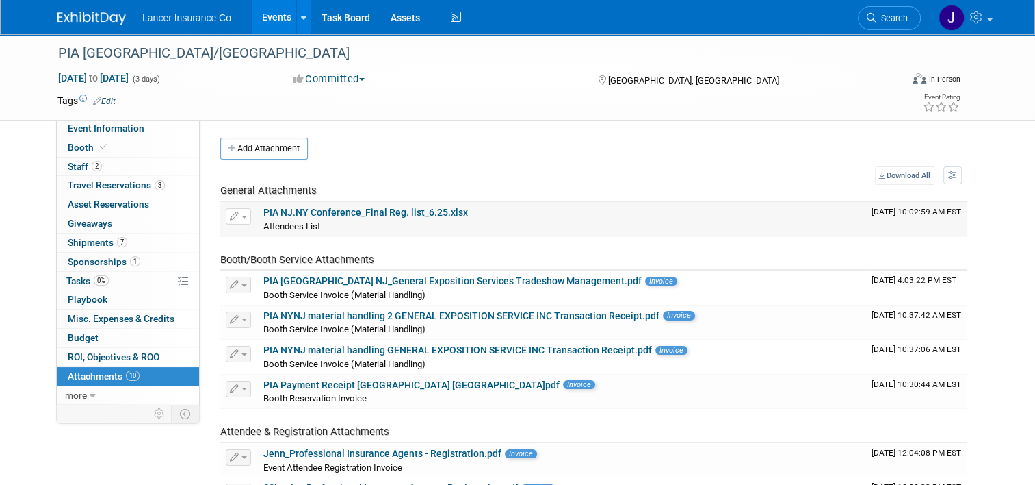
click at [380, 211] on link "PIA NJ.NY Conference_Final Reg. list_6.25.xlsx" at bounding box center [365, 212] width 205 height 11
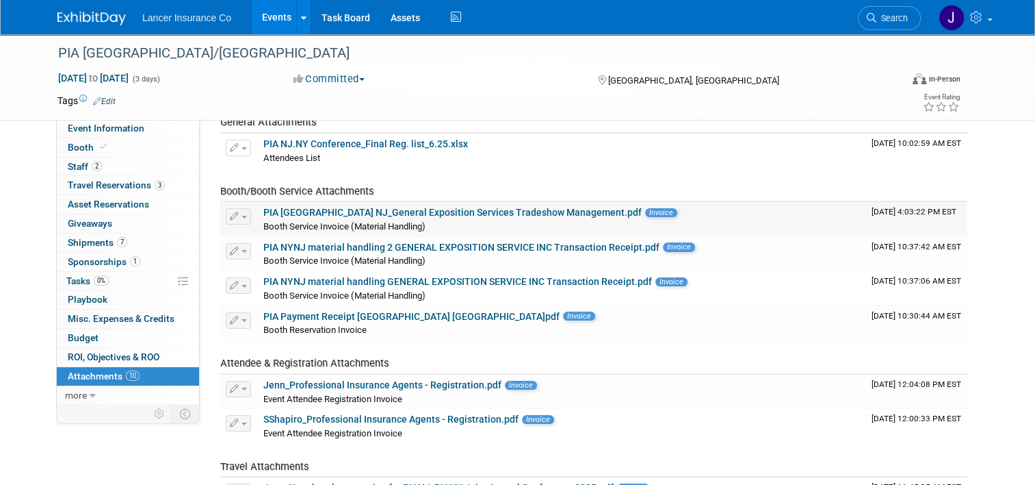
scroll to position [137, 0]
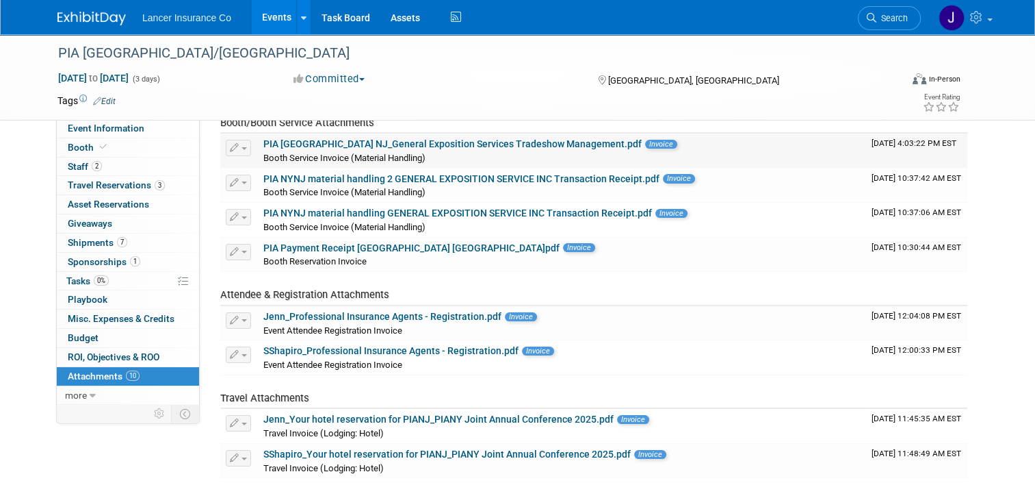
click at [393, 142] on link "PIA [GEOGRAPHIC_DATA] NJ_General Exposition Services Tradeshow Management.pdf" at bounding box center [452, 143] width 378 height 11
click at [466, 176] on link "PIA NYNJ material handling 2 GENERAL EXPOSITION SERVICE INC Transaction Receipt…" at bounding box center [461, 178] width 396 height 11
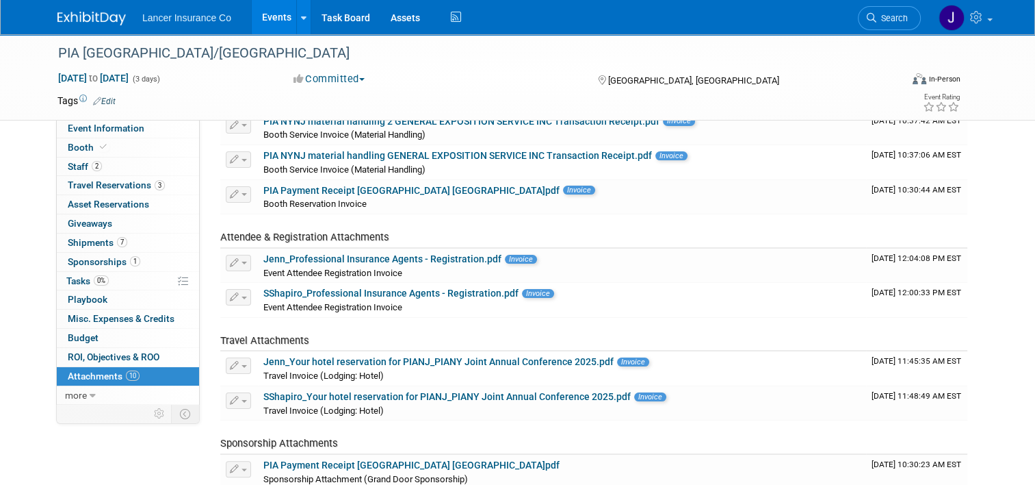
scroll to position [357, 0]
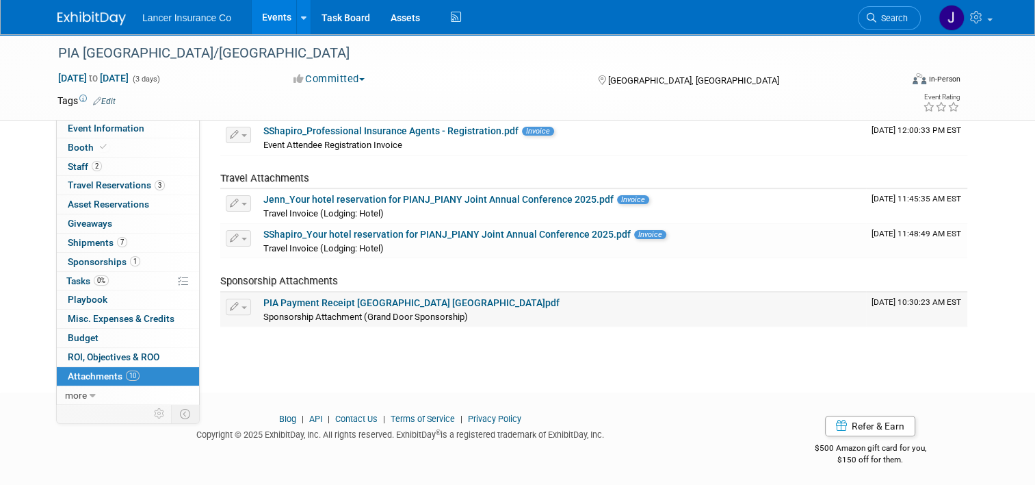
click at [317, 297] on link "PIA Payment Receipt [GEOGRAPHIC_DATA] [GEOGRAPHIC_DATA]pdf" at bounding box center [411, 302] width 296 height 11
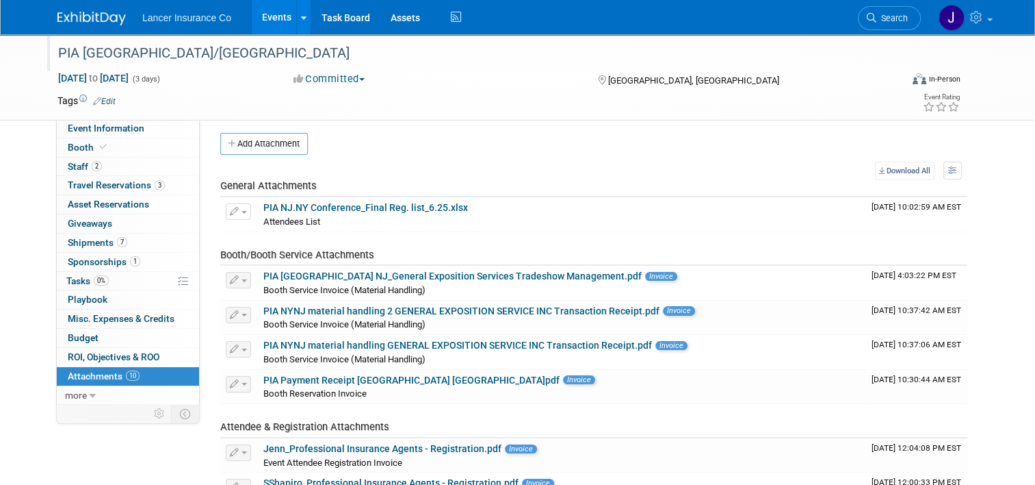
scroll to position [0, 0]
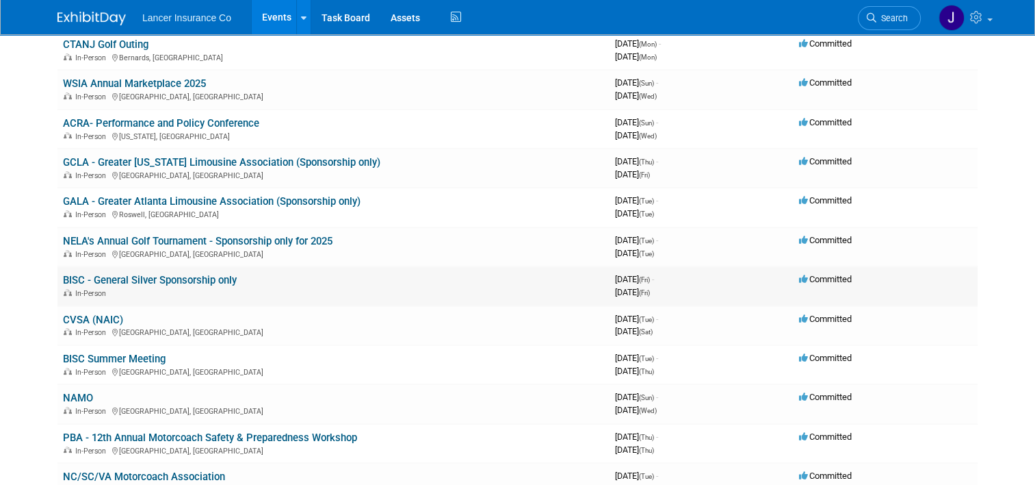
scroll to position [205, 0]
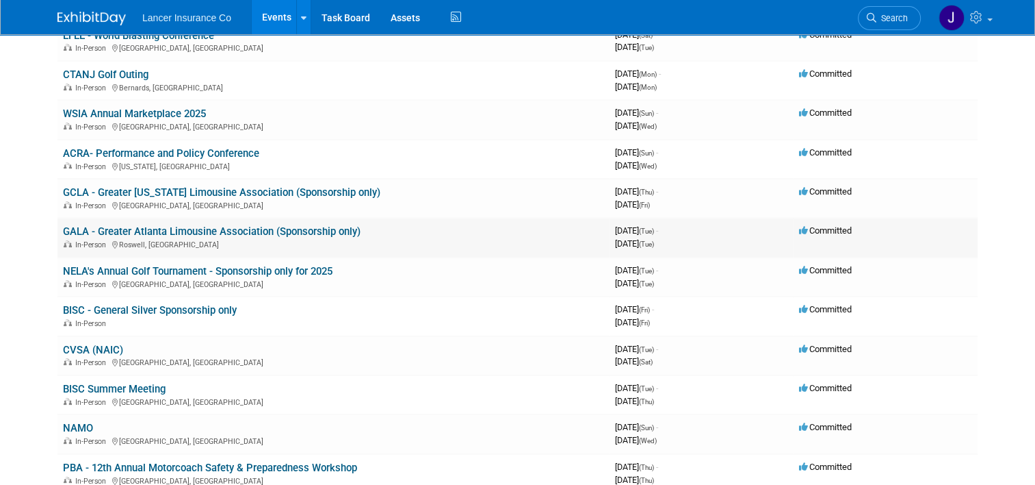
click at [295, 231] on link "GALA - Greater Atlanta Limousine Association (Sponsorship only)" at bounding box center [212, 231] width 298 height 12
click at [156, 188] on link "GCLA - Greater [US_STATE] Limousine Association (Sponsorship only)" at bounding box center [222, 192] width 318 height 12
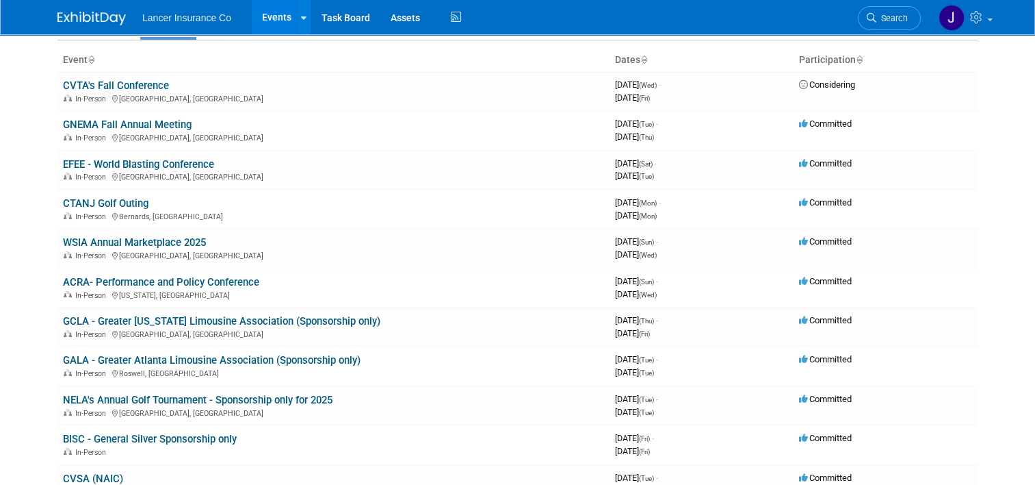
scroll to position [68, 0]
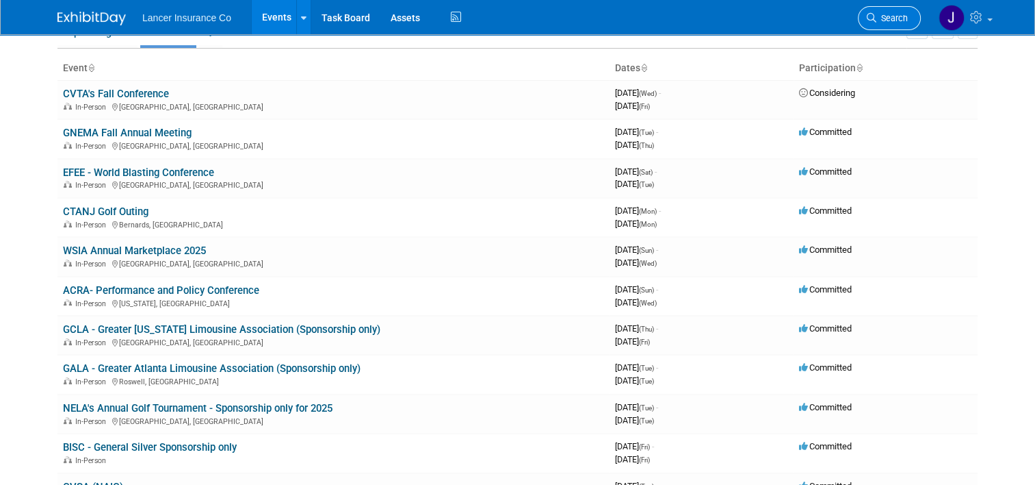
click at [900, 18] on span "Search" at bounding box center [892, 18] width 31 height 10
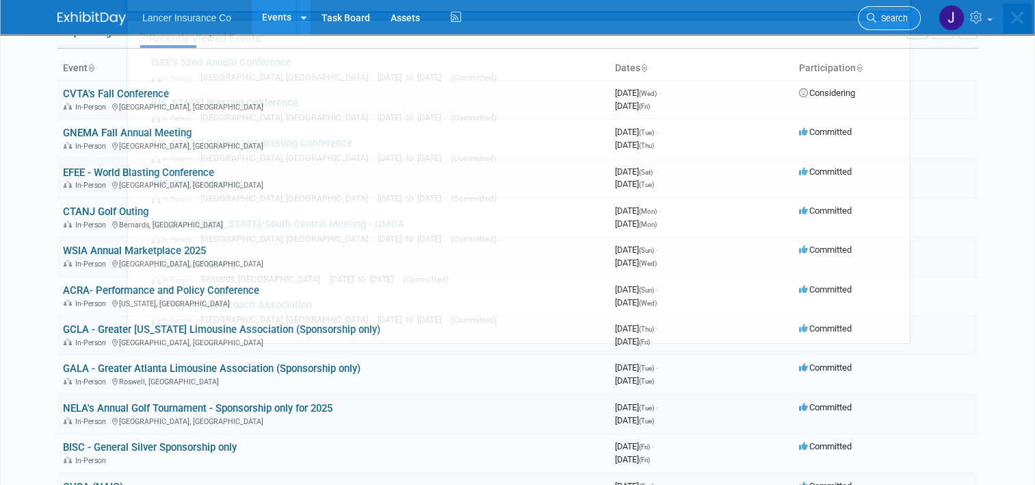
scroll to position [0, 0]
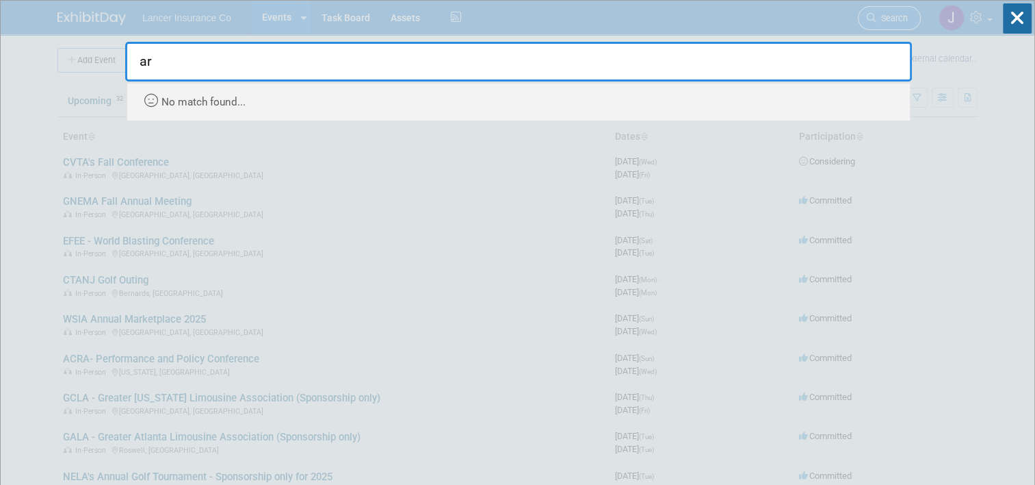
type input "a"
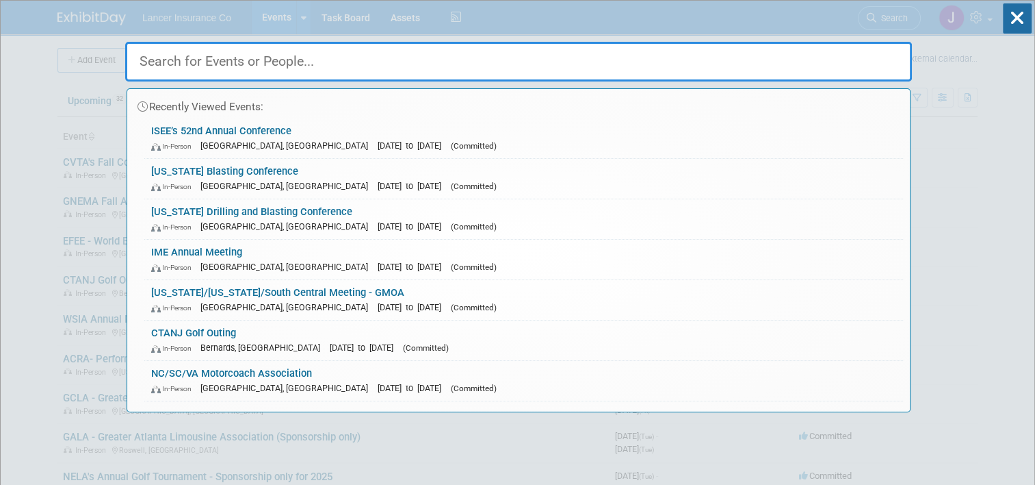
click at [522, 77] on input "text" at bounding box center [518, 62] width 787 height 40
paste input "CURIO CASA MARINA"
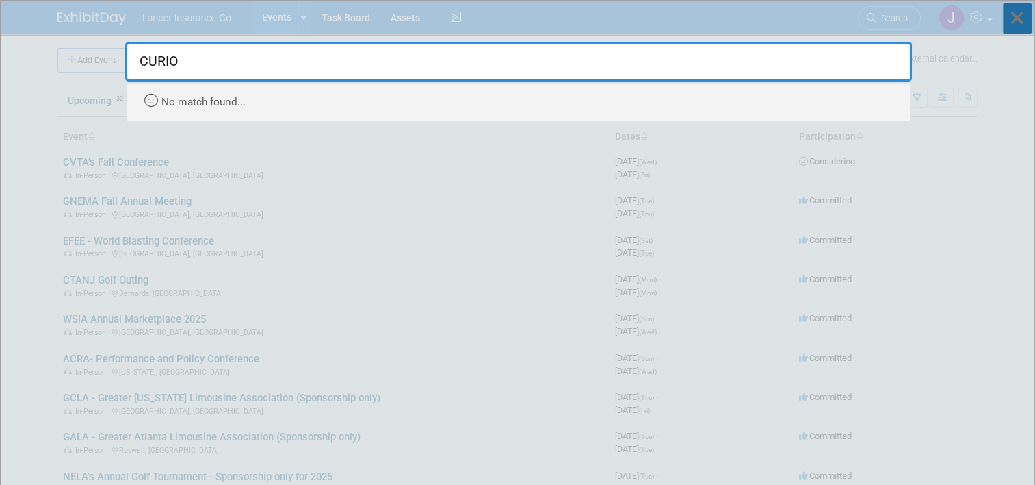
type input "CURIO"
click at [1013, 16] on icon at bounding box center [1017, 18] width 29 height 30
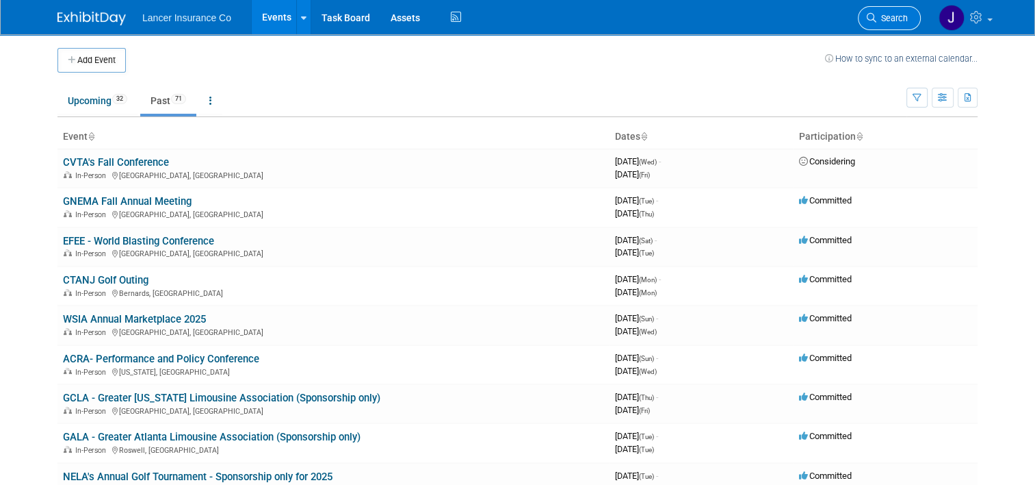
click at [902, 21] on span "Search" at bounding box center [892, 18] width 31 height 10
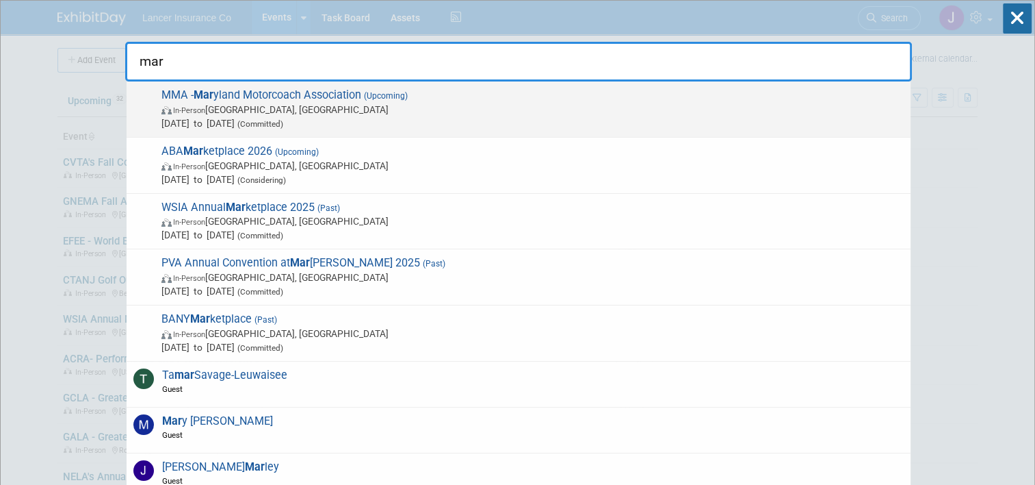
type input "mar"
click at [313, 99] on span "MMA - Mar yland Motorcoach Association (Upcoming) In-Person Gettysburg, PA Sep …" at bounding box center [530, 109] width 747 height 42
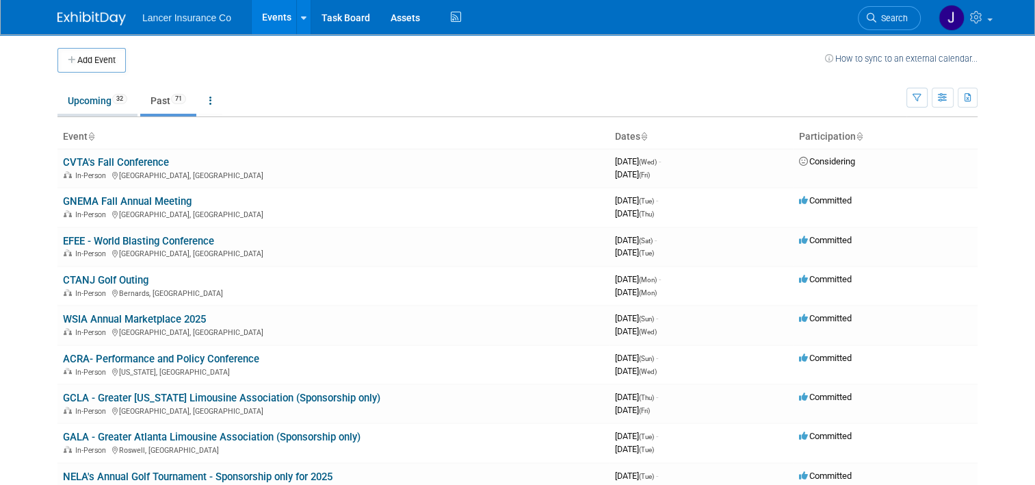
click at [63, 104] on link "Upcoming 32" at bounding box center [97, 101] width 80 height 26
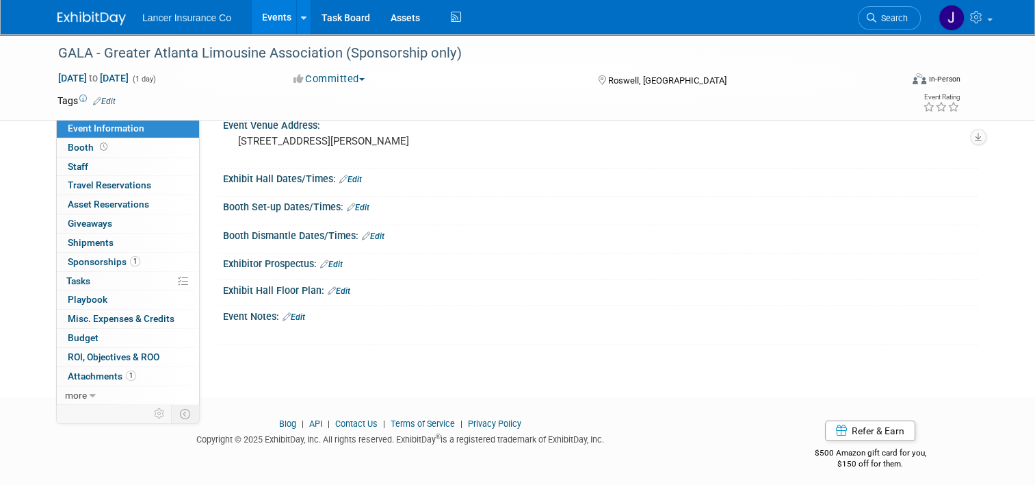
scroll to position [151, 0]
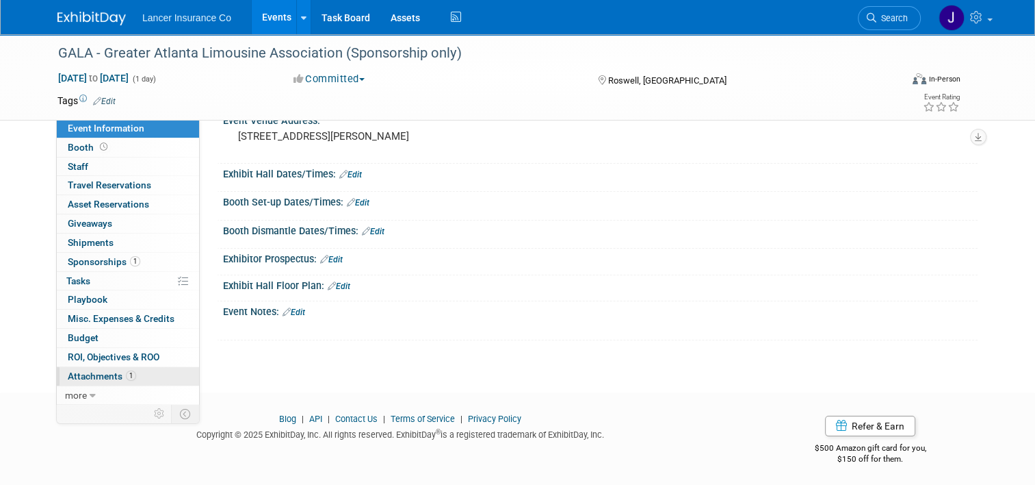
click at [93, 375] on span "Attachments 1" at bounding box center [102, 375] width 68 height 11
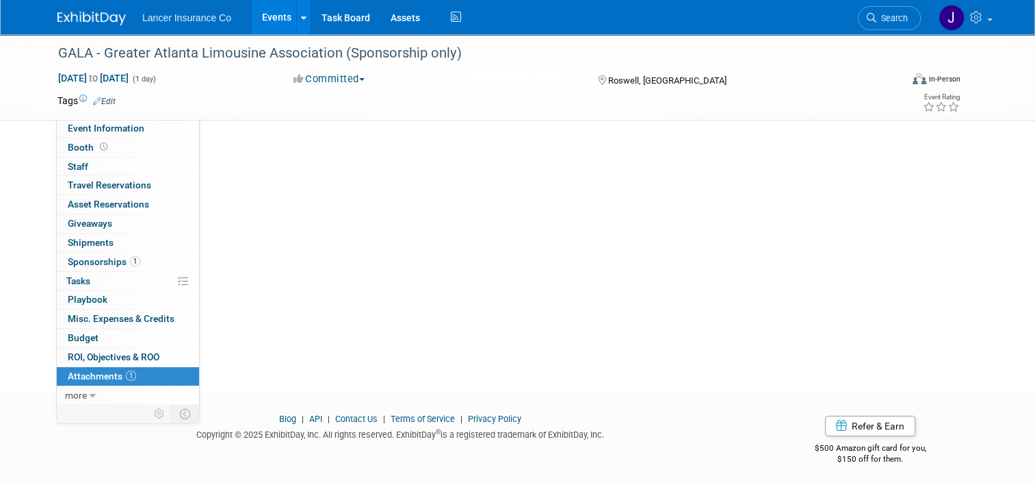
scroll to position [0, 0]
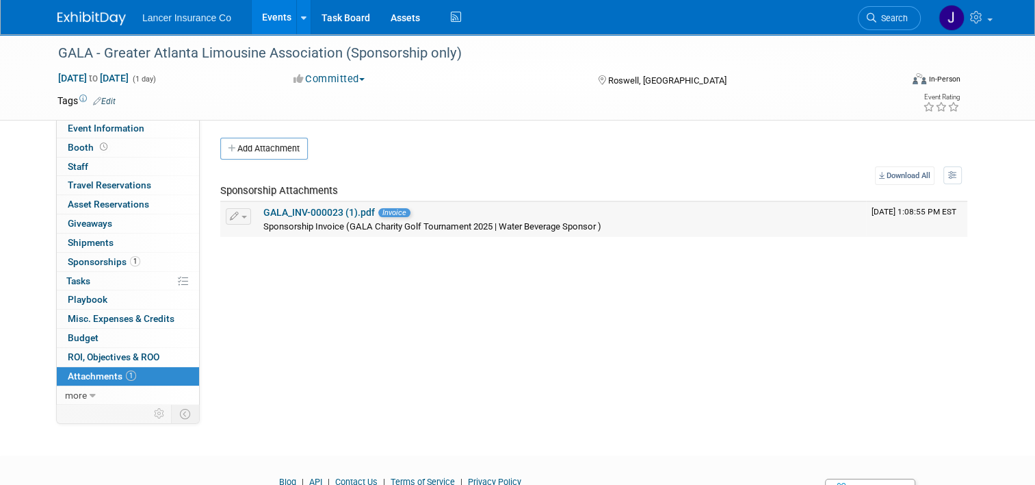
click at [287, 209] on link "GALA_INV-000023 (1).pdf" at bounding box center [319, 212] width 112 height 11
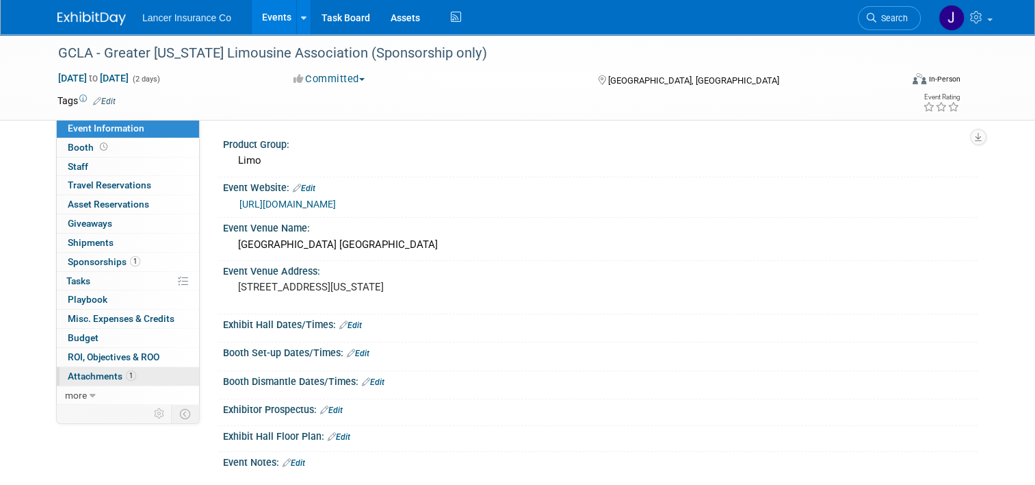
click at [90, 374] on span "Attachments 1" at bounding box center [102, 375] width 68 height 11
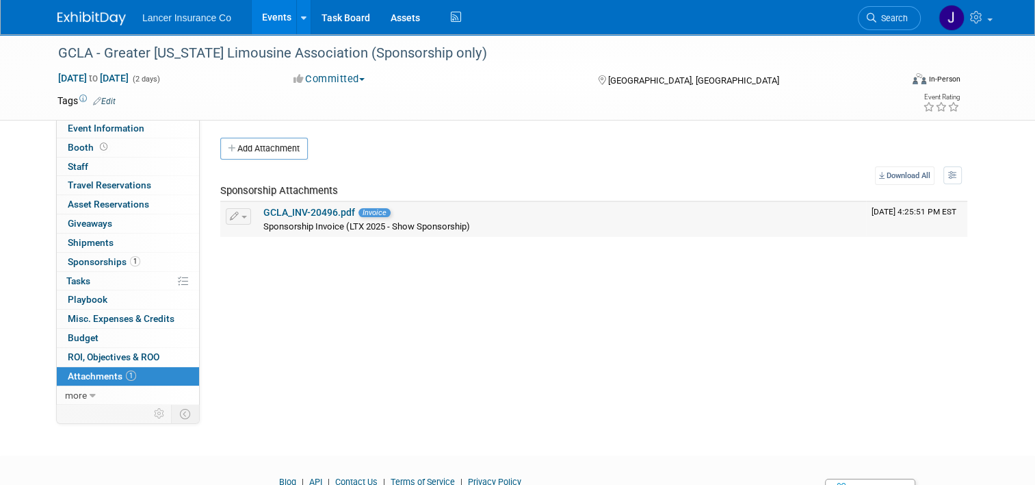
click at [314, 213] on link "GCLA_INV-20496.pdf" at bounding box center [309, 212] width 92 height 11
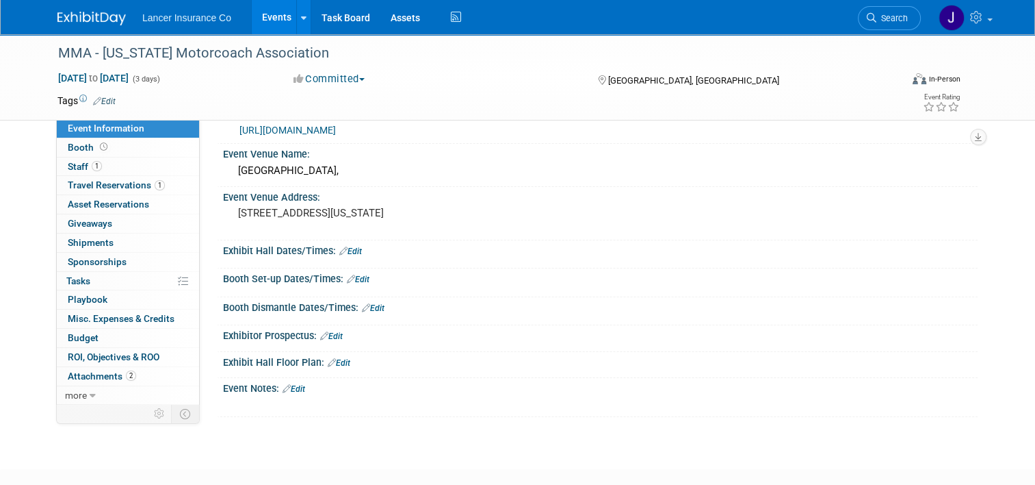
scroll to position [151, 0]
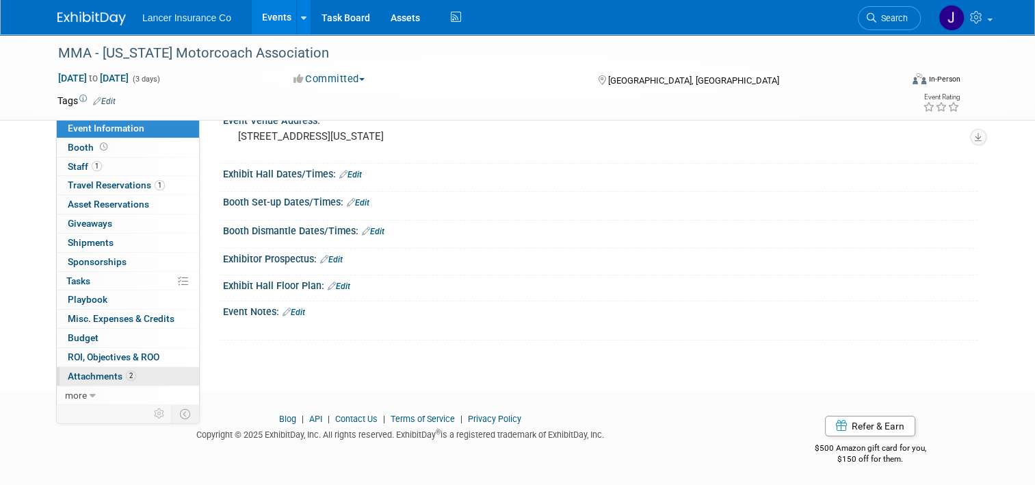
click at [84, 376] on span "Attachments 2" at bounding box center [102, 375] width 68 height 11
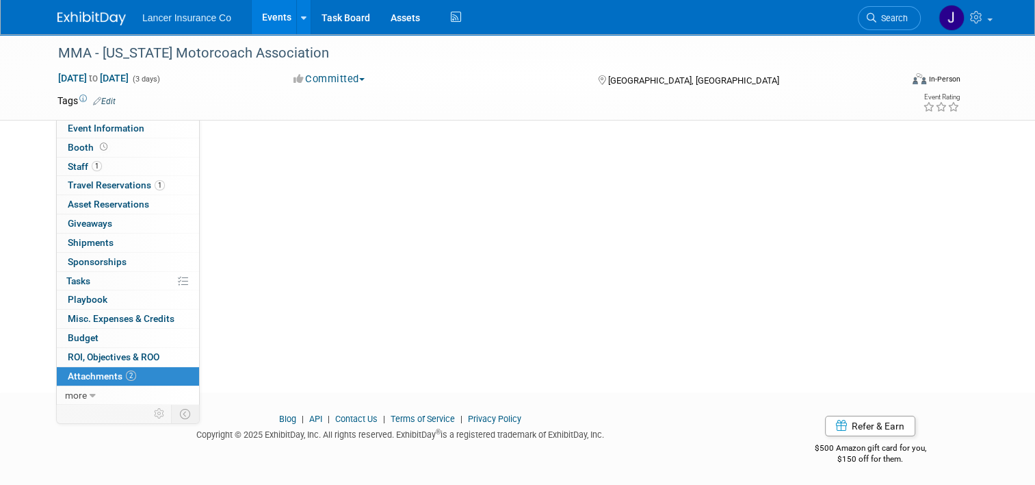
scroll to position [0, 0]
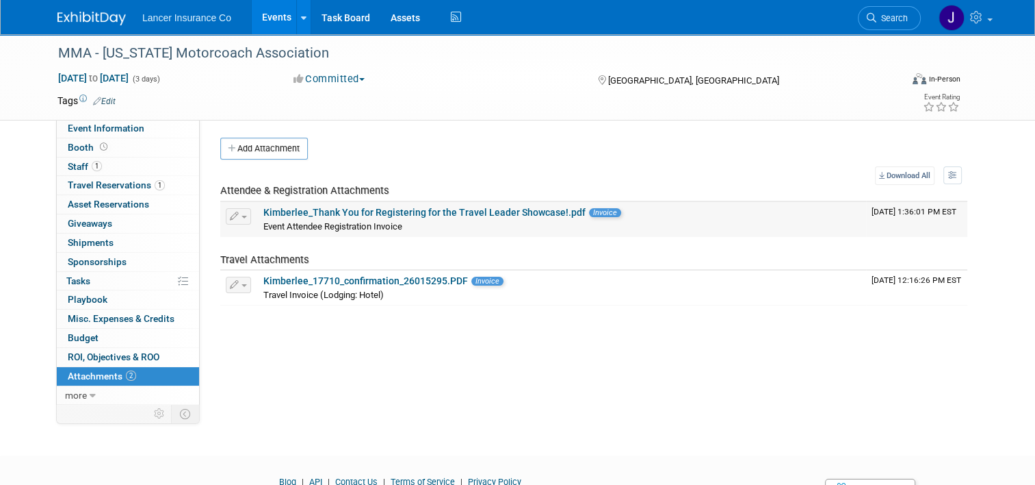
click at [350, 218] on div "Kimberlee_Thank You for Registering for the Travel Leader Showcase!.pdf Invoice" at bounding box center [561, 213] width 597 height 12
click at [409, 207] on link "Kimberlee_Thank You for Registering for the Travel Leader Showcase!.pdf" at bounding box center [424, 212] width 322 height 11
click at [363, 283] on link "Kimberlee_17710_confirmation_26015295.PDF" at bounding box center [365, 280] width 205 height 11
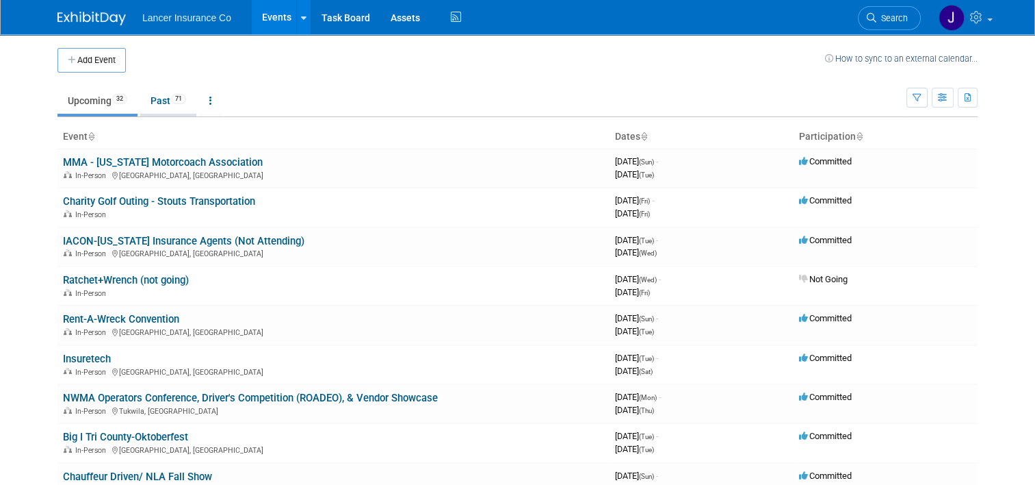
click at [152, 105] on link "Past 71" at bounding box center [168, 101] width 56 height 26
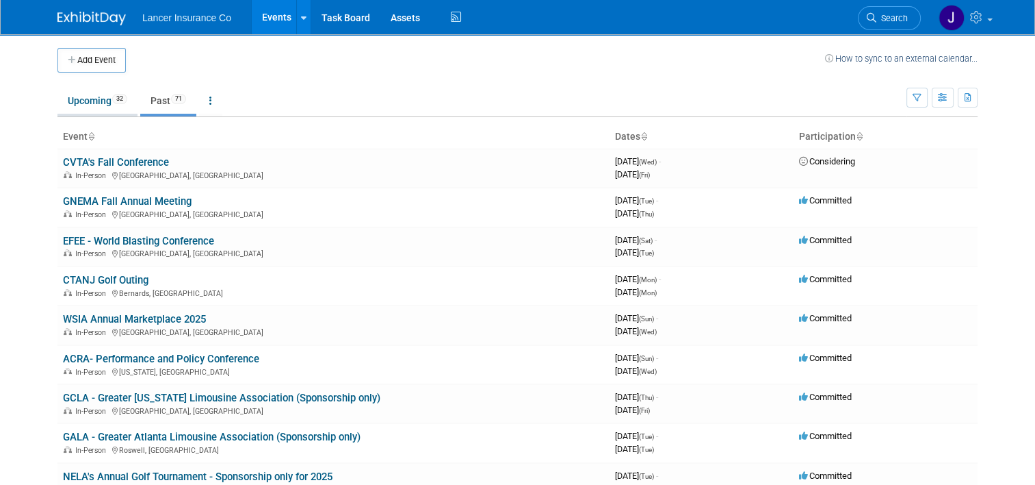
click at [83, 102] on link "Upcoming 32" at bounding box center [97, 101] width 80 height 26
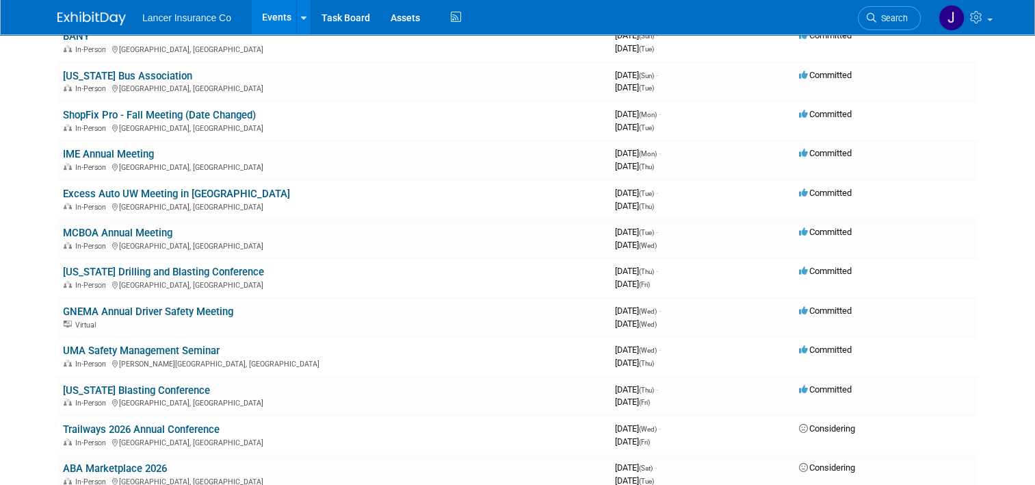
scroll to position [547, 0]
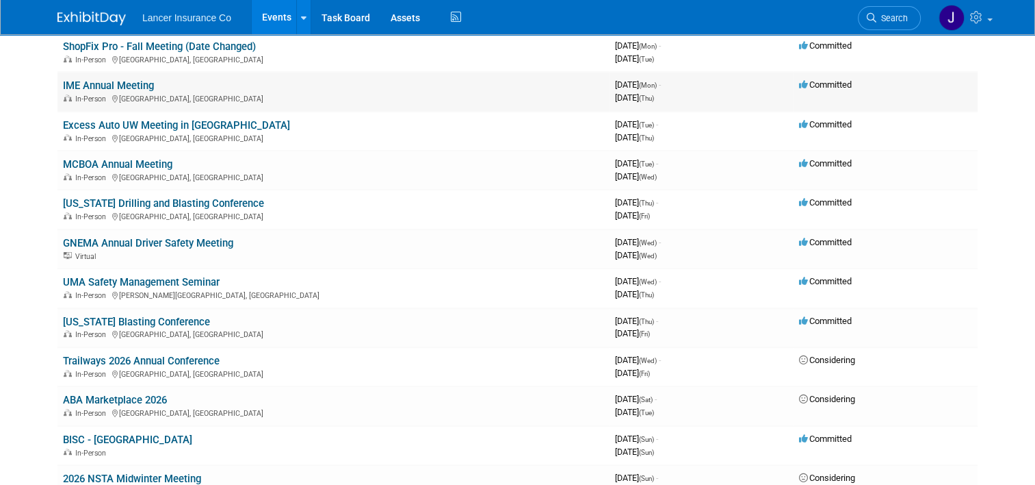
click at [114, 88] on td "IME Annual Meeting In-Person [GEOGRAPHIC_DATA], [GEOGRAPHIC_DATA]" at bounding box center [333, 91] width 552 height 39
click at [116, 83] on link "IME Annual Meeting" at bounding box center [108, 85] width 91 height 12
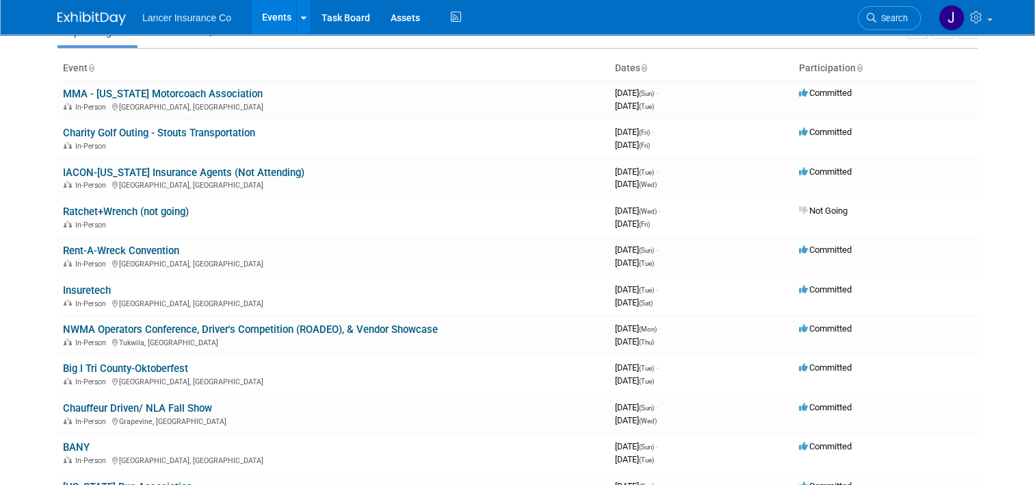
scroll to position [0, 0]
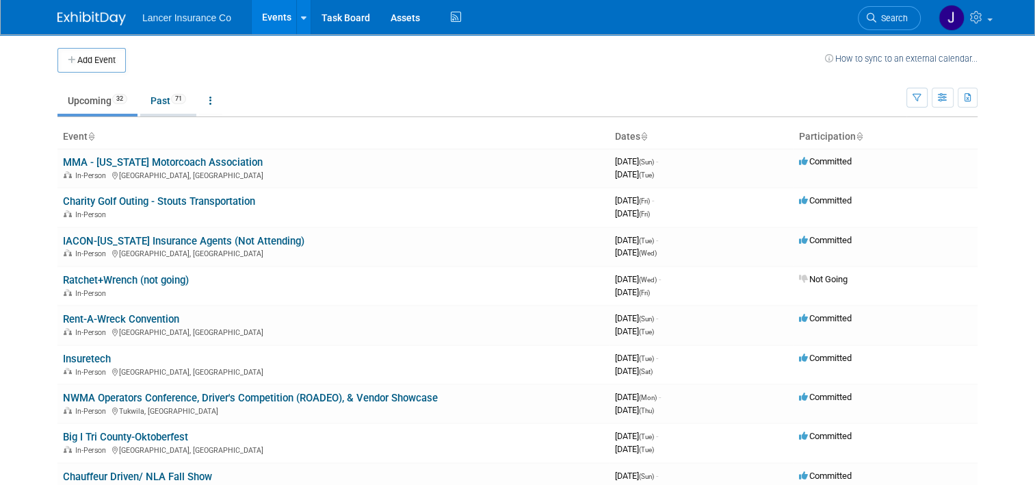
click at [155, 103] on link "Past 71" at bounding box center [168, 101] width 56 height 26
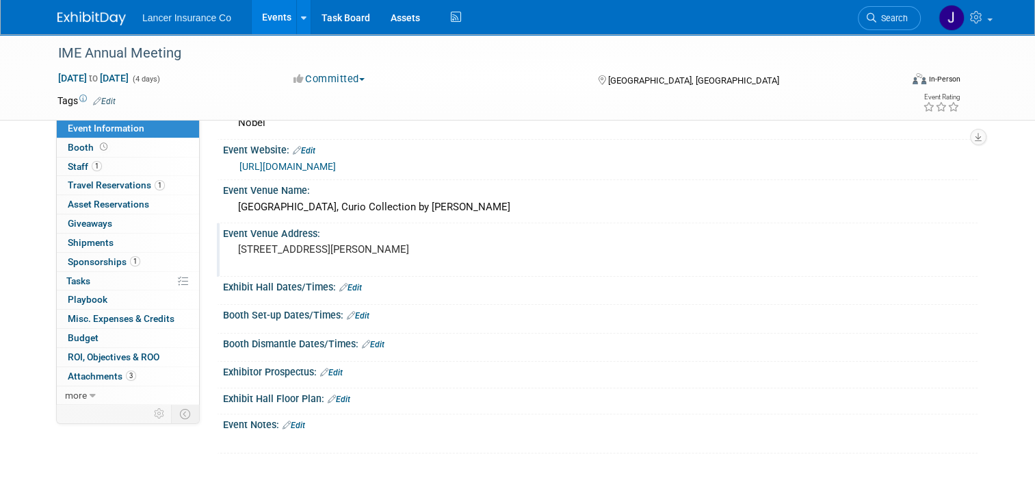
scroll to position [68, 0]
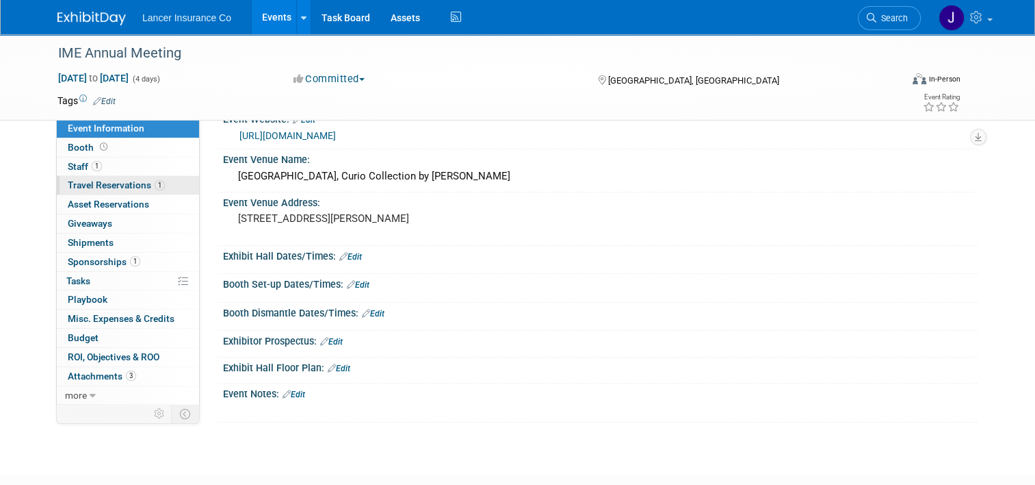
click at [89, 182] on span "Travel Reservations 1" at bounding box center [116, 184] width 97 height 11
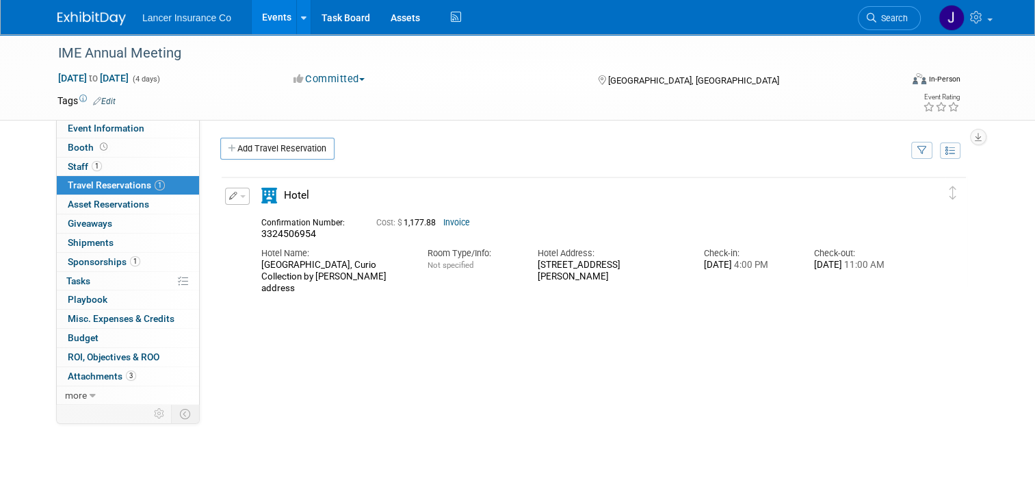
click at [448, 222] on link "Invoice" at bounding box center [456, 223] width 27 height 10
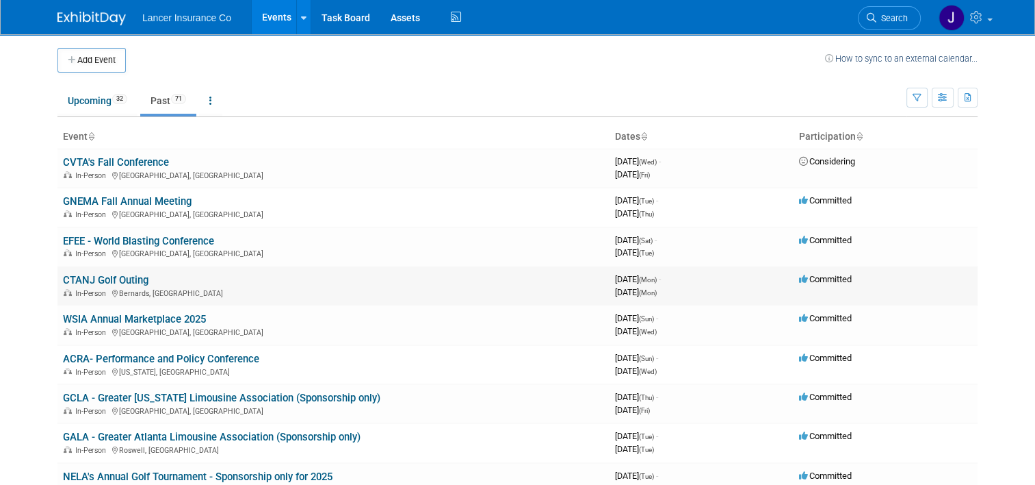
click at [120, 281] on link "CTANJ Golf Outing" at bounding box center [106, 280] width 86 height 12
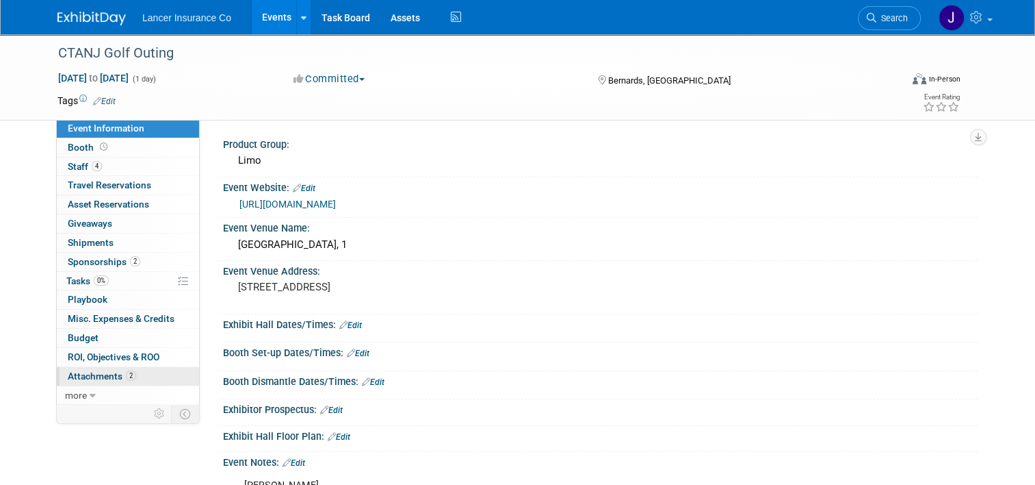
click at [84, 374] on span "Attachments 2" at bounding box center [102, 375] width 68 height 11
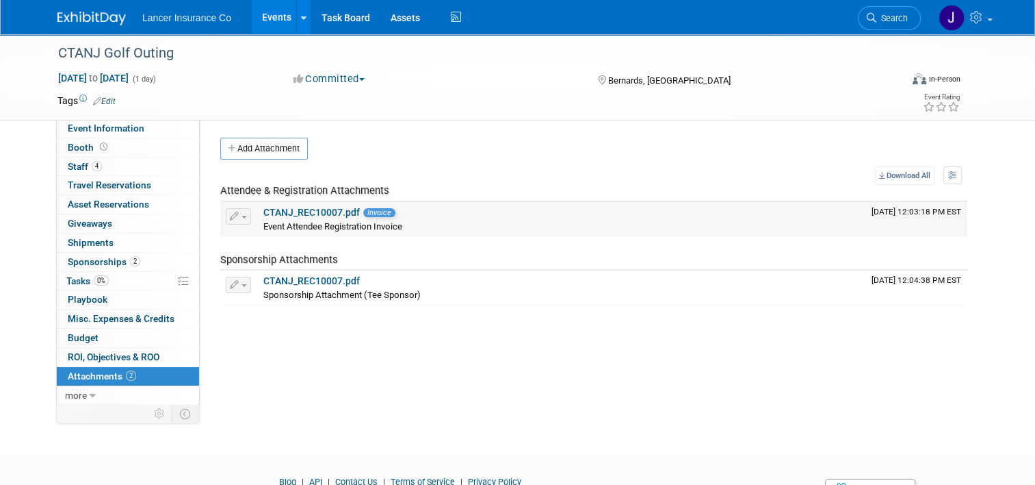
click at [292, 213] on link "CTANJ_REC10007.pdf" at bounding box center [311, 212] width 96 height 11
click at [307, 209] on link "CTANJ_REC10007.pdf" at bounding box center [311, 212] width 96 height 11
click at [285, 276] on link "CTANJ_REC10007.pdf" at bounding box center [311, 280] width 96 height 11
click at [86, 121] on link "Event Information" at bounding box center [128, 128] width 142 height 18
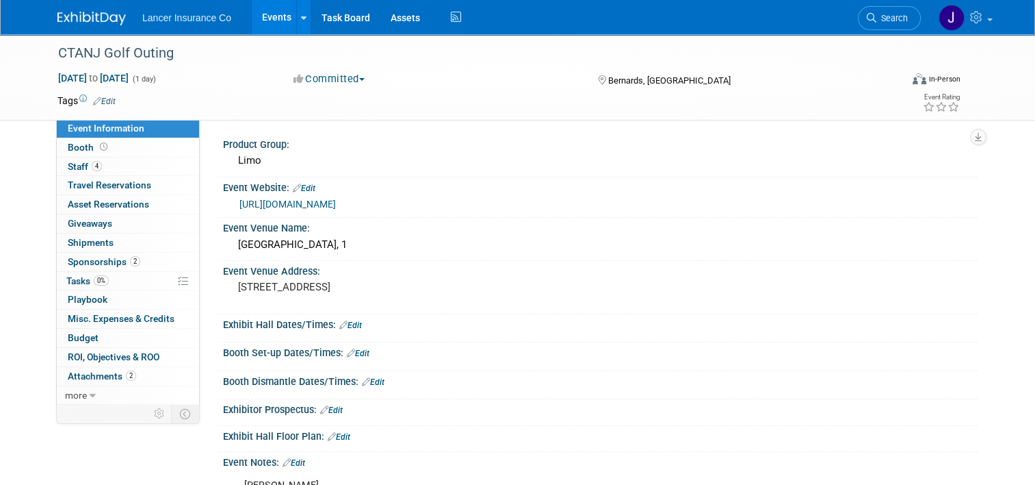
click at [263, 203] on link "[URL][DOMAIN_NAME]" at bounding box center [288, 203] width 96 height 11
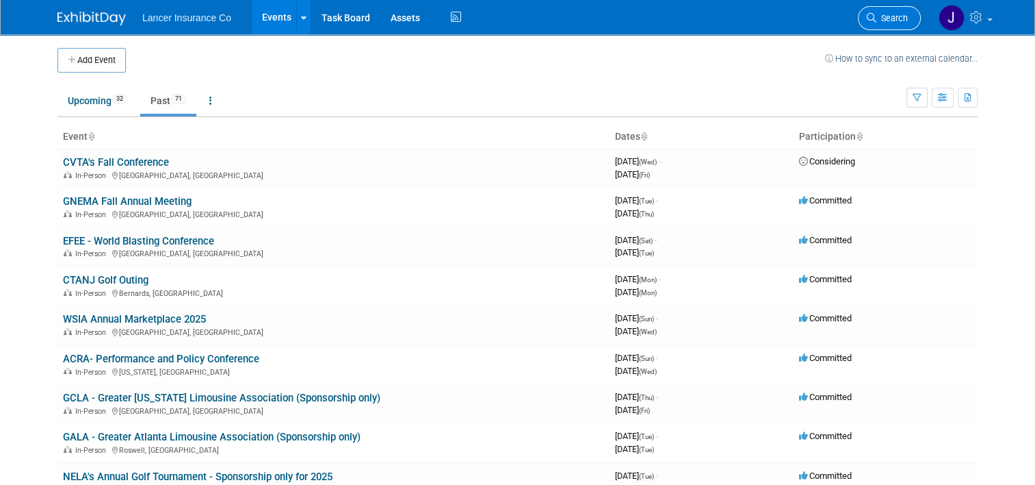
click at [890, 16] on span "Search" at bounding box center [892, 18] width 31 height 10
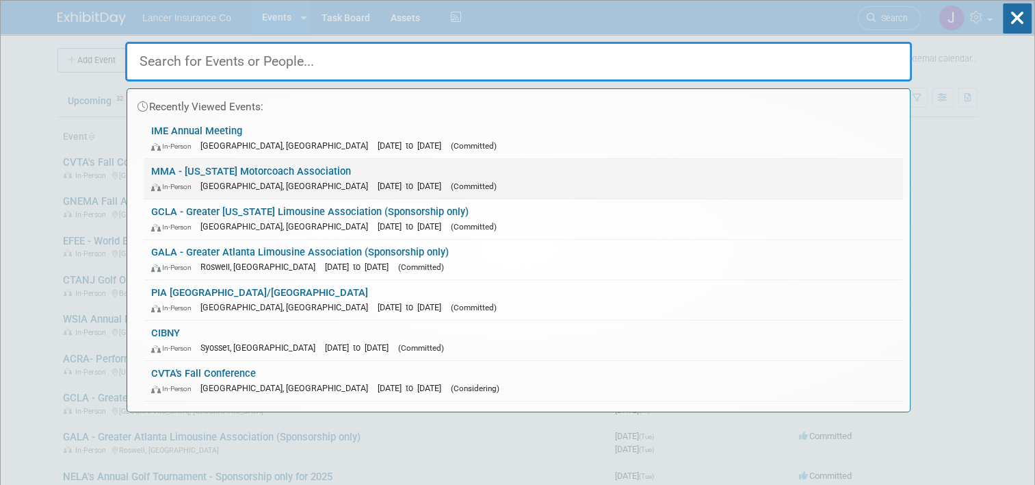
click at [287, 172] on link "MMA - [US_STATE] Motorcoach Association In-Person [GEOGRAPHIC_DATA], [GEOGRAPHI…" at bounding box center [523, 179] width 759 height 40
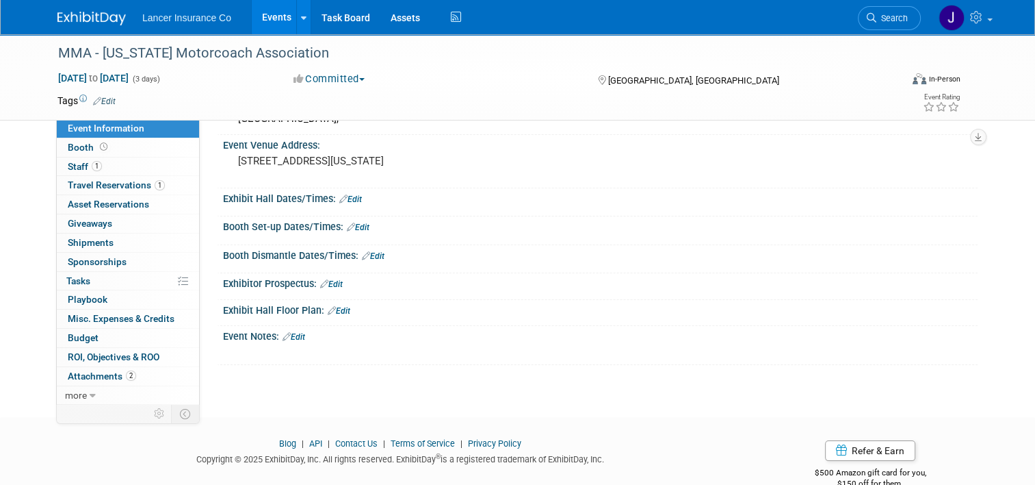
scroll to position [137, 0]
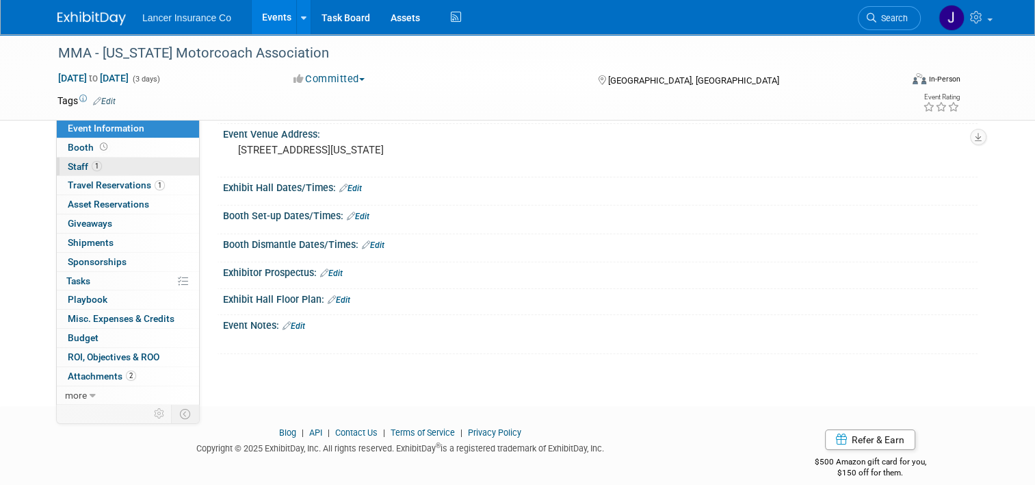
click at [68, 169] on span "Staff 1" at bounding box center [85, 166] width 34 height 11
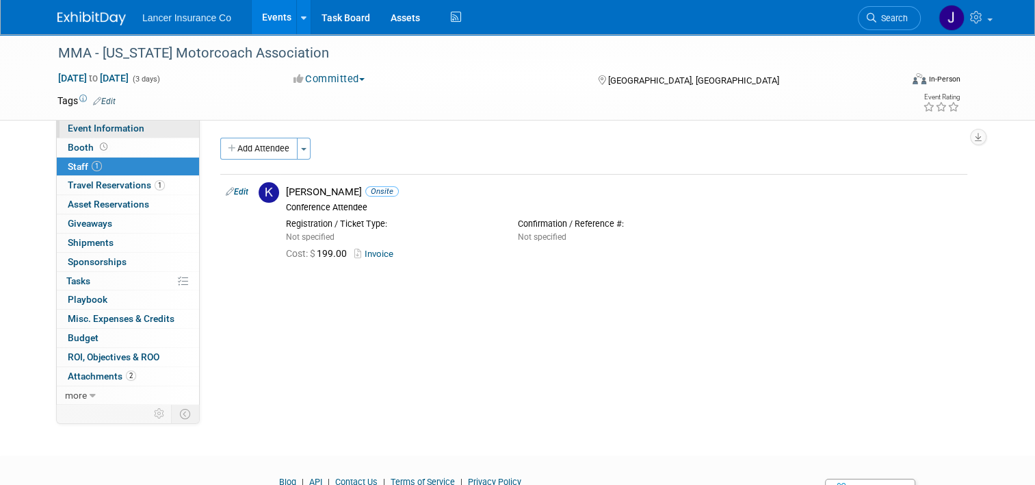
click at [102, 129] on span "Event Information" at bounding box center [106, 127] width 77 height 11
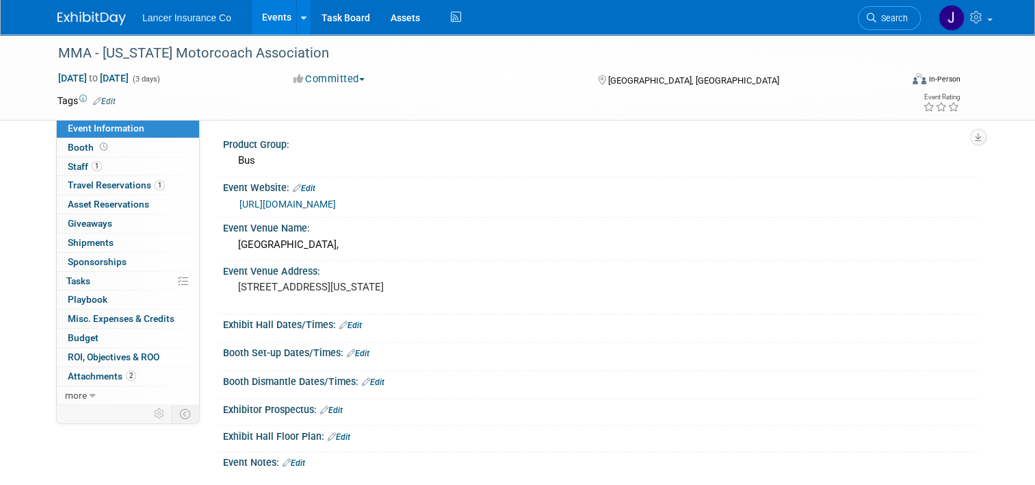
click at [336, 205] on link "[URL][DOMAIN_NAME]" at bounding box center [288, 203] width 96 height 11
click at [224, 55] on div "MMA - [US_STATE] Motorcoach Association" at bounding box center [468, 53] width 831 height 25
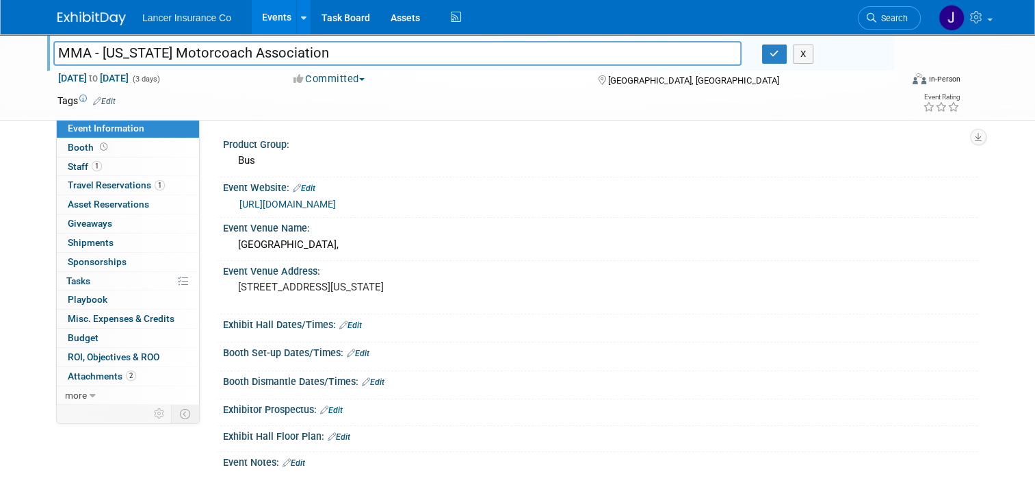
click at [314, 53] on input "MMA - [US_STATE] Motorcoach Association" at bounding box center [397, 53] width 688 height 24
type input "MMA - [US_STATE] Motorcoach Association 2025 Annual Group Leader Travel Showcase"
click at [433, 101] on td at bounding box center [461, 101] width 691 height 14
click at [767, 55] on button "button" at bounding box center [774, 53] width 25 height 19
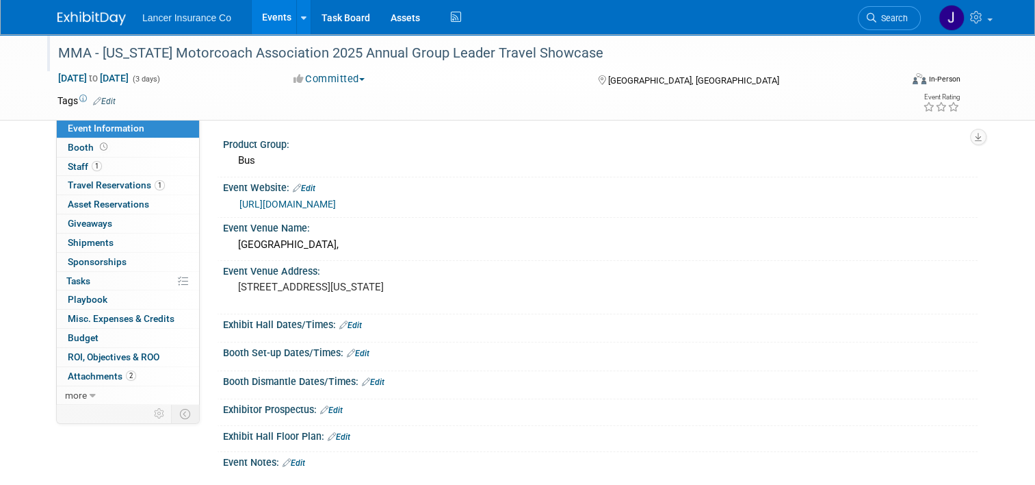
click at [338, 49] on div "MMA - [US_STATE] Motorcoach Association 2025 Annual Group Leader Travel Showcase" at bounding box center [468, 53] width 831 height 25
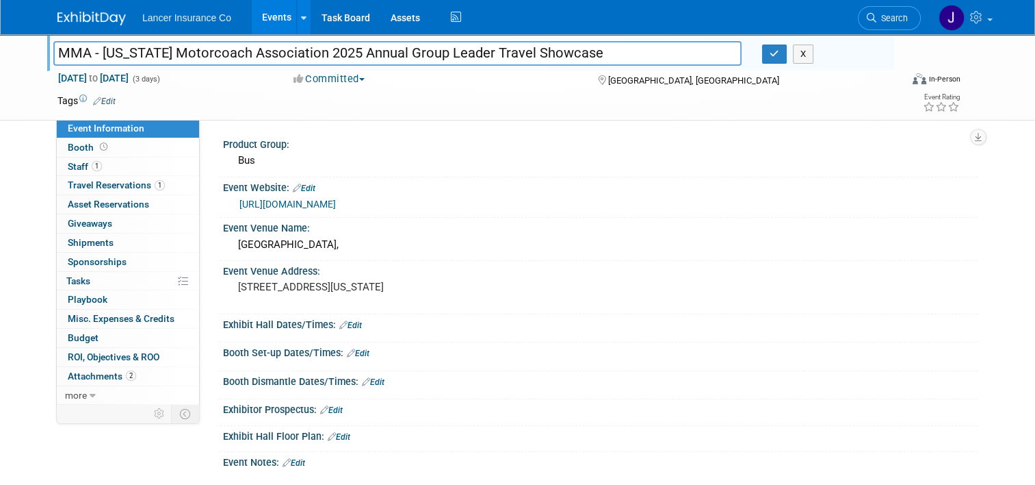
click at [347, 51] on input "MMA - [US_STATE] Motorcoach Association 2025 Annual Group Leader Travel Showcase" at bounding box center [397, 53] width 688 height 24
type input "MMA - [US_STATE] Motorcoach Association Annual Group Leader Travel Showcase"
click at [779, 57] on icon "button" at bounding box center [775, 53] width 10 height 9
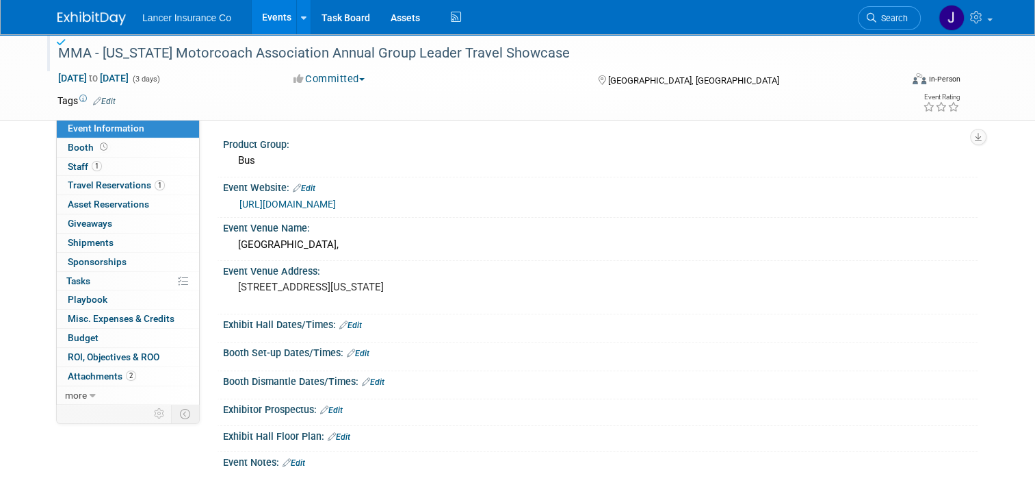
click at [673, 88] on div "[DATE] to [DATE] (3 days) [DATE] to [DATE] Committed Committed Considering Not …" at bounding box center [509, 81] width 924 height 21
